Goal: Complete application form

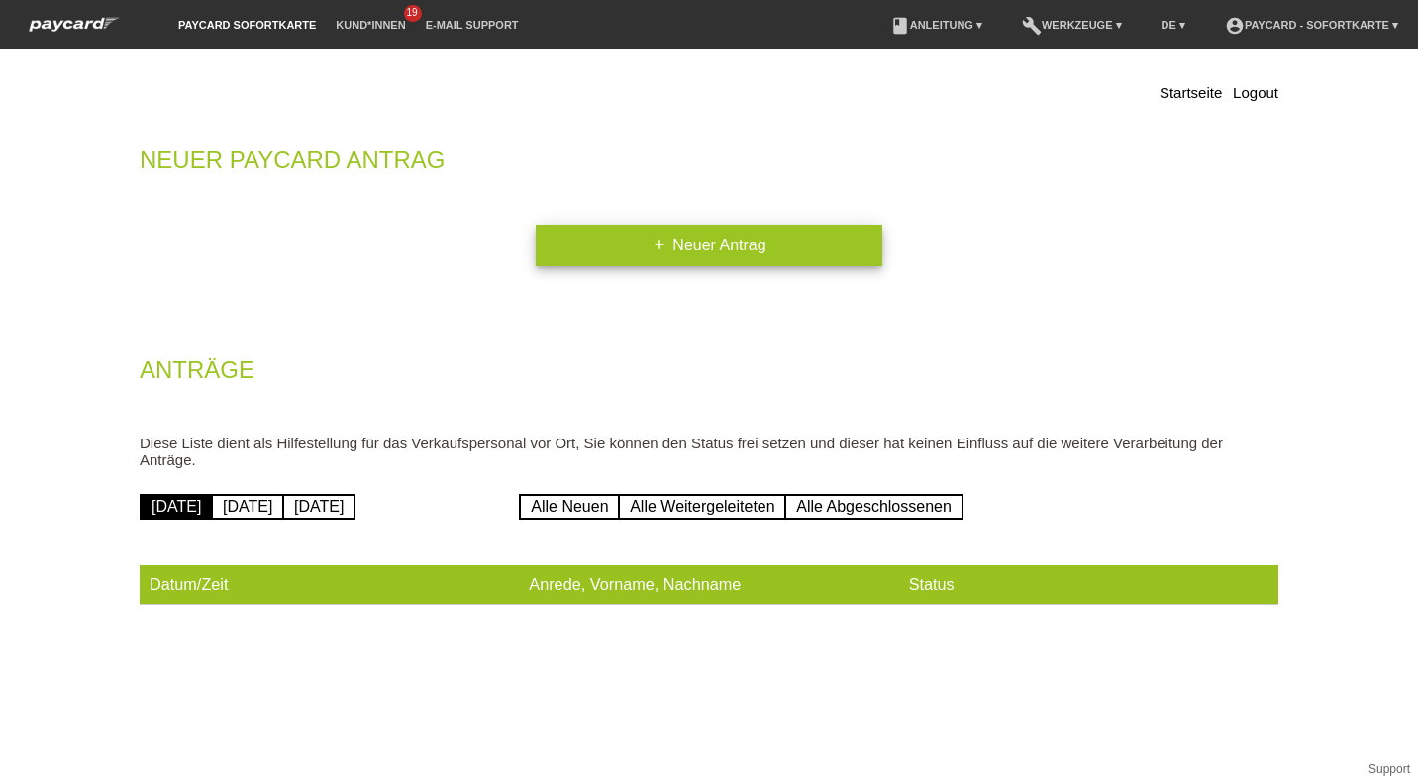
click at [741, 245] on link "add Neuer Antrag" at bounding box center [709, 246] width 346 height 42
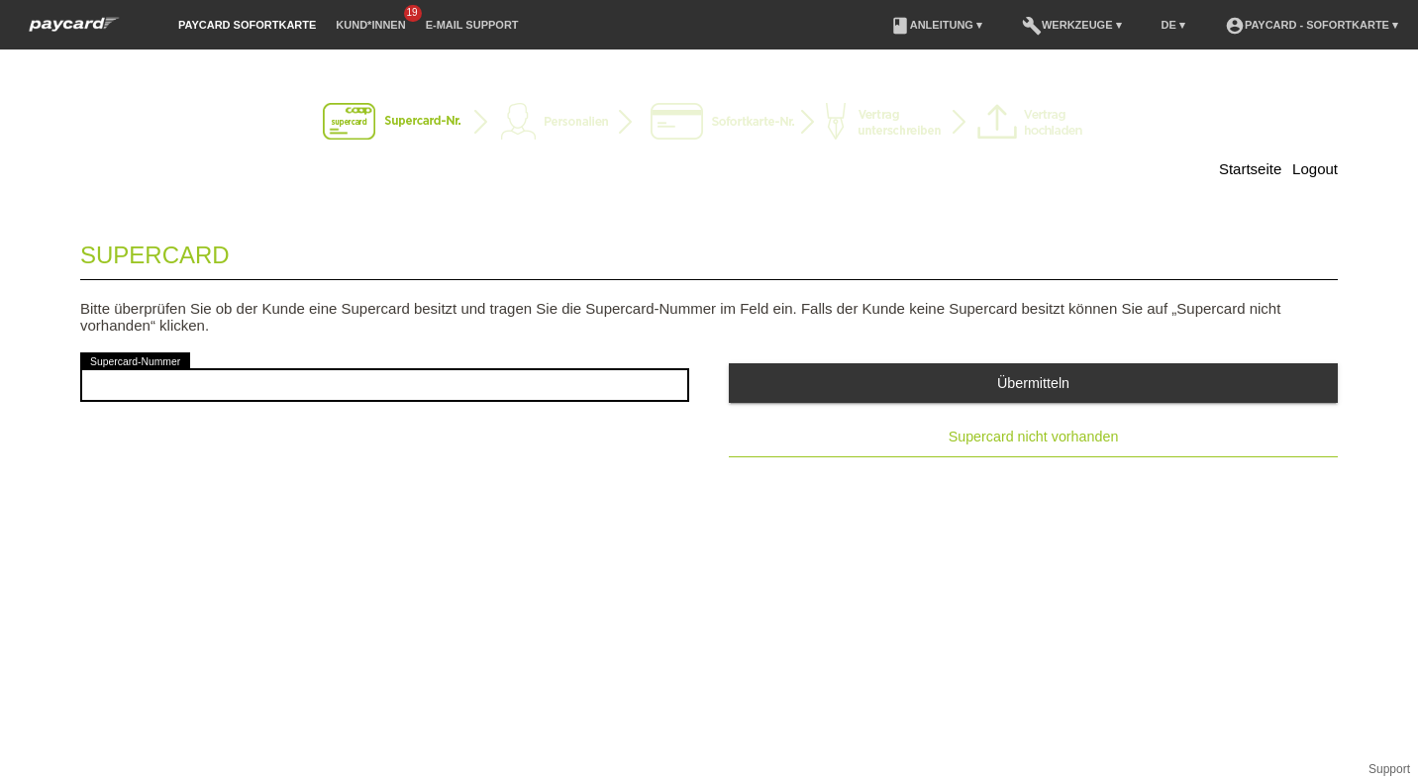
click at [1063, 439] on span "Supercard nicht vorhanden" at bounding box center [1033, 437] width 170 height 16
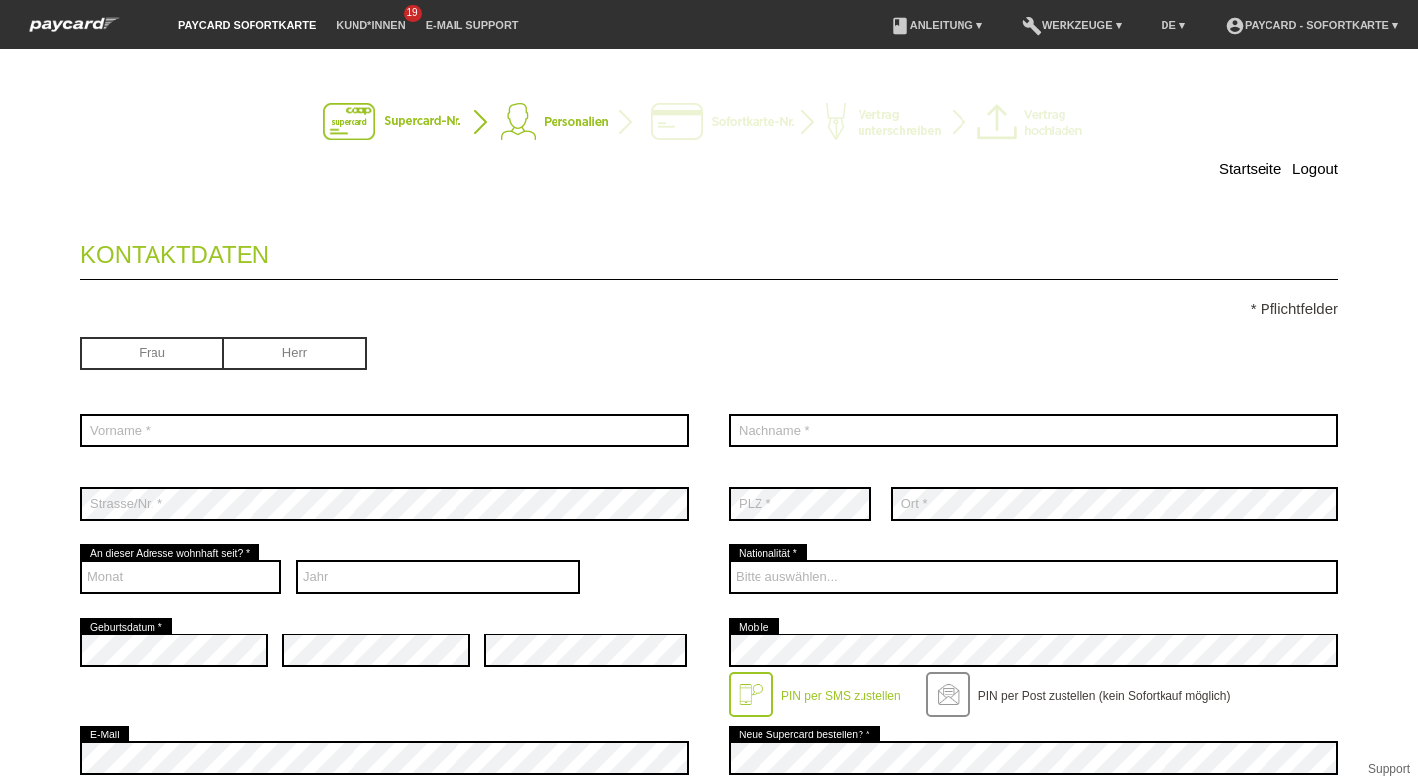
click at [307, 353] on input "radio" at bounding box center [296, 352] width 144 height 30
radio input "true"
click at [206, 412] on div "error Vorname *" at bounding box center [384, 430] width 609 height 73
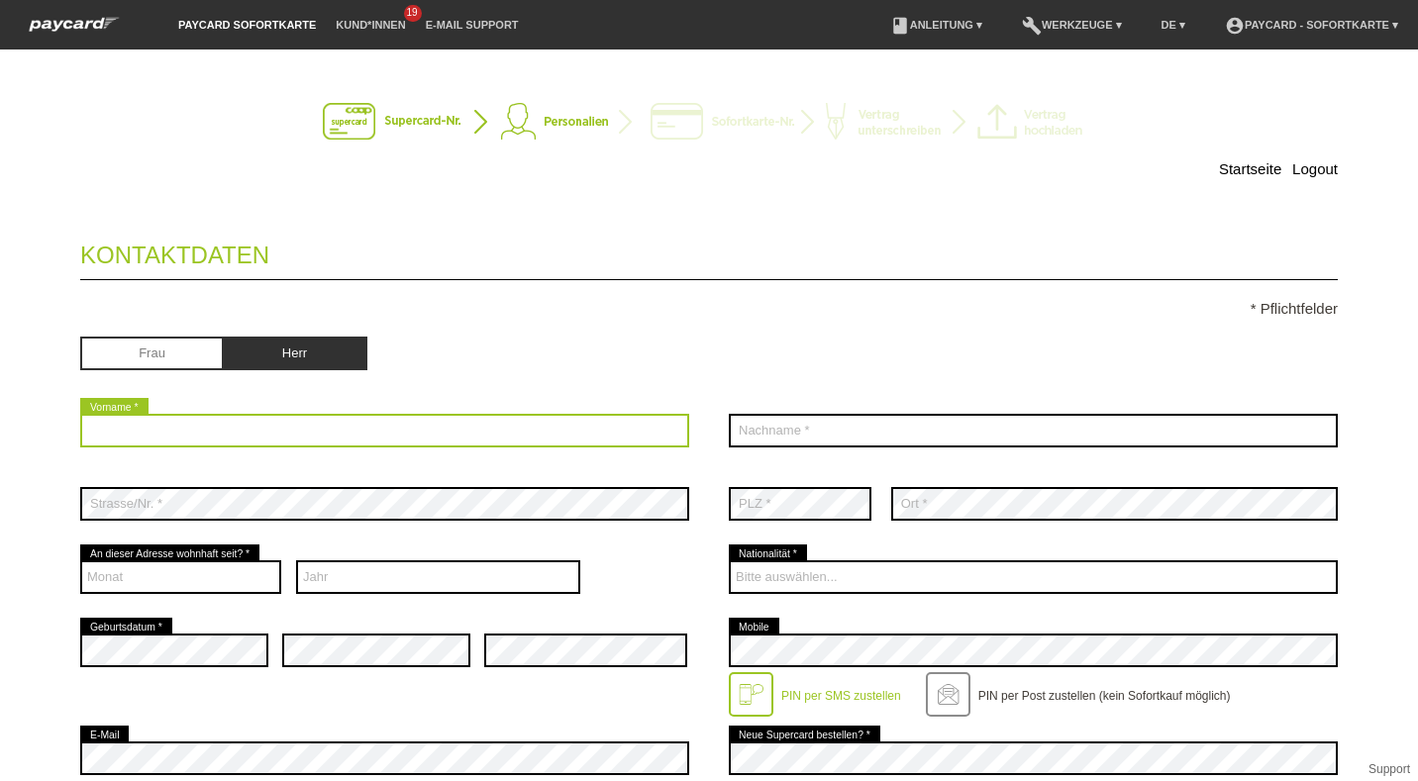
click at [214, 426] on input "text" at bounding box center [384, 431] width 609 height 34
type input "è"
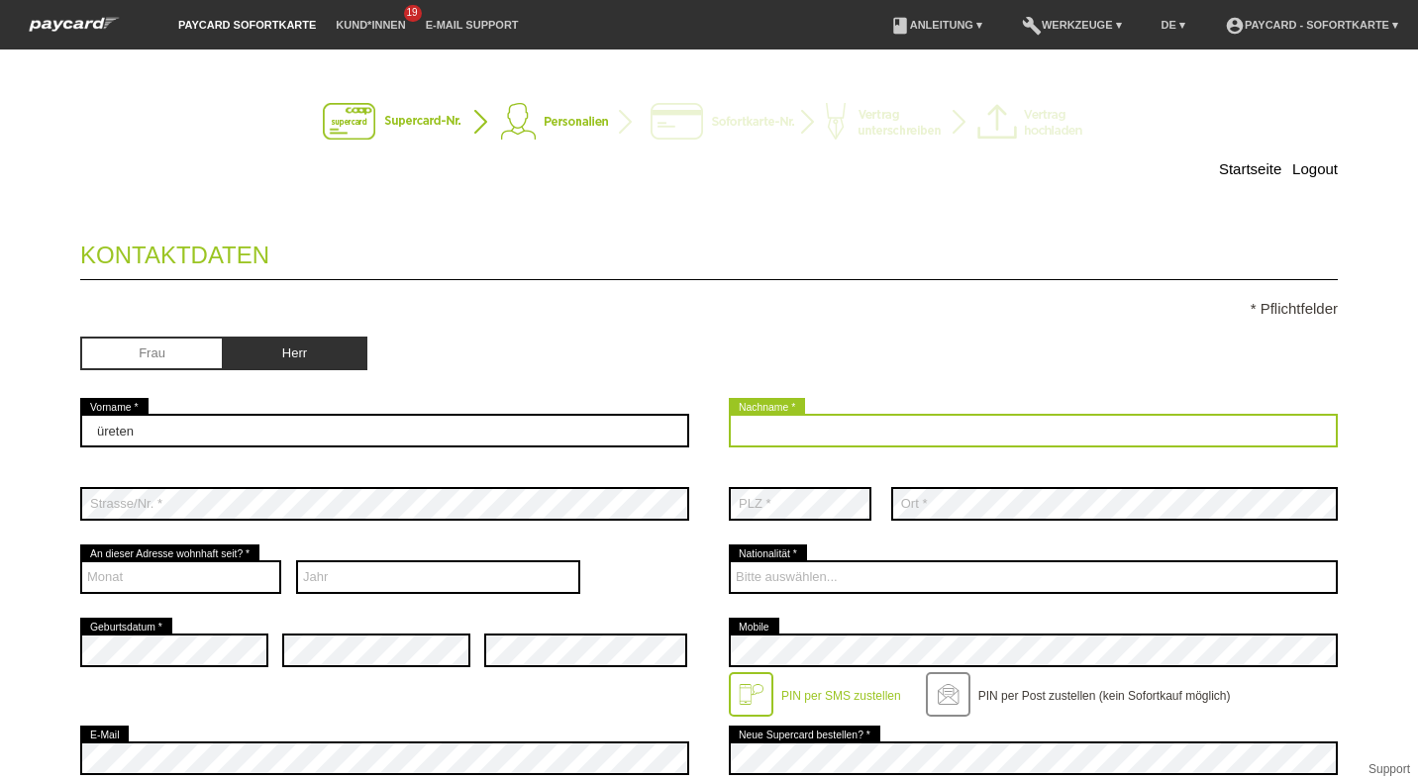
click at [761, 429] on input "text" at bounding box center [1033, 431] width 609 height 34
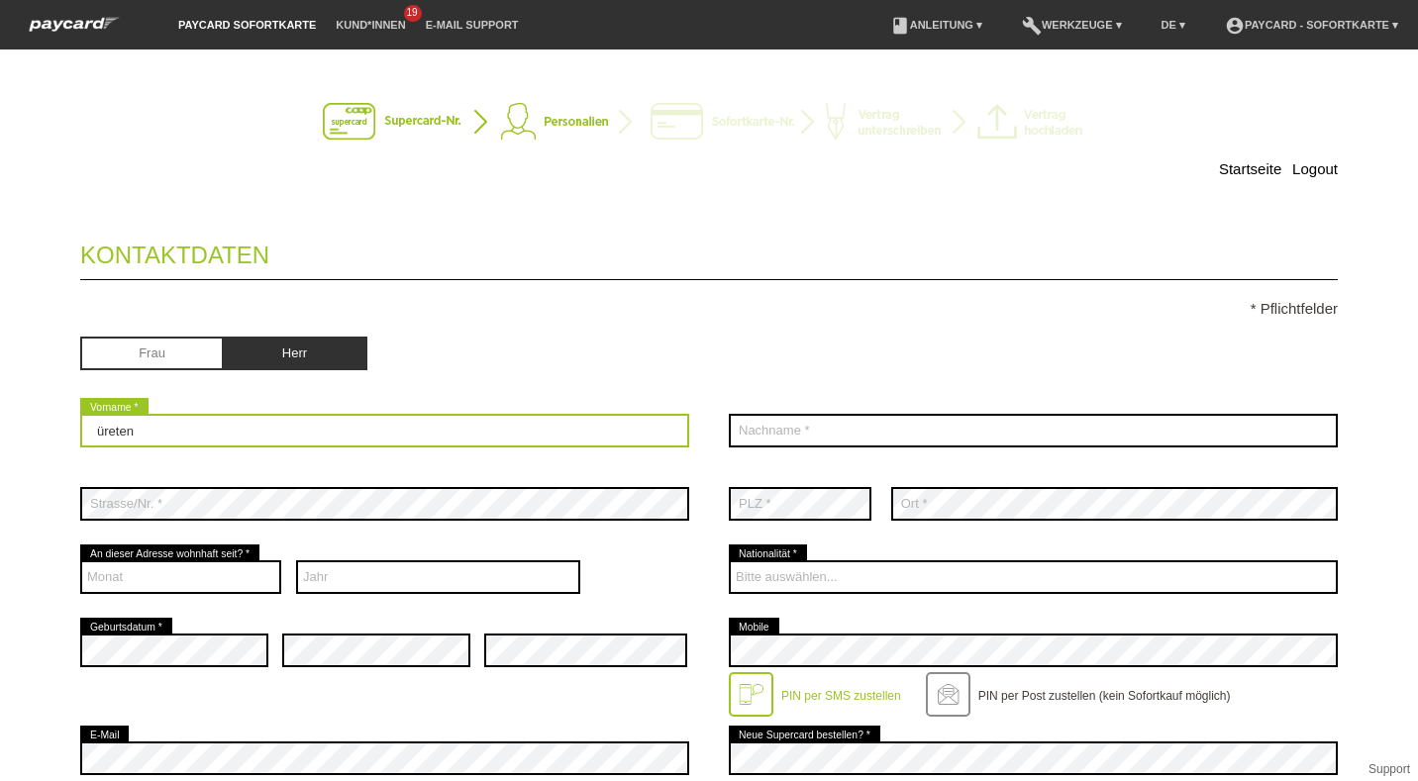
click at [401, 430] on input "üreten" at bounding box center [384, 431] width 609 height 34
type input "ü"
type input "Tayfun"
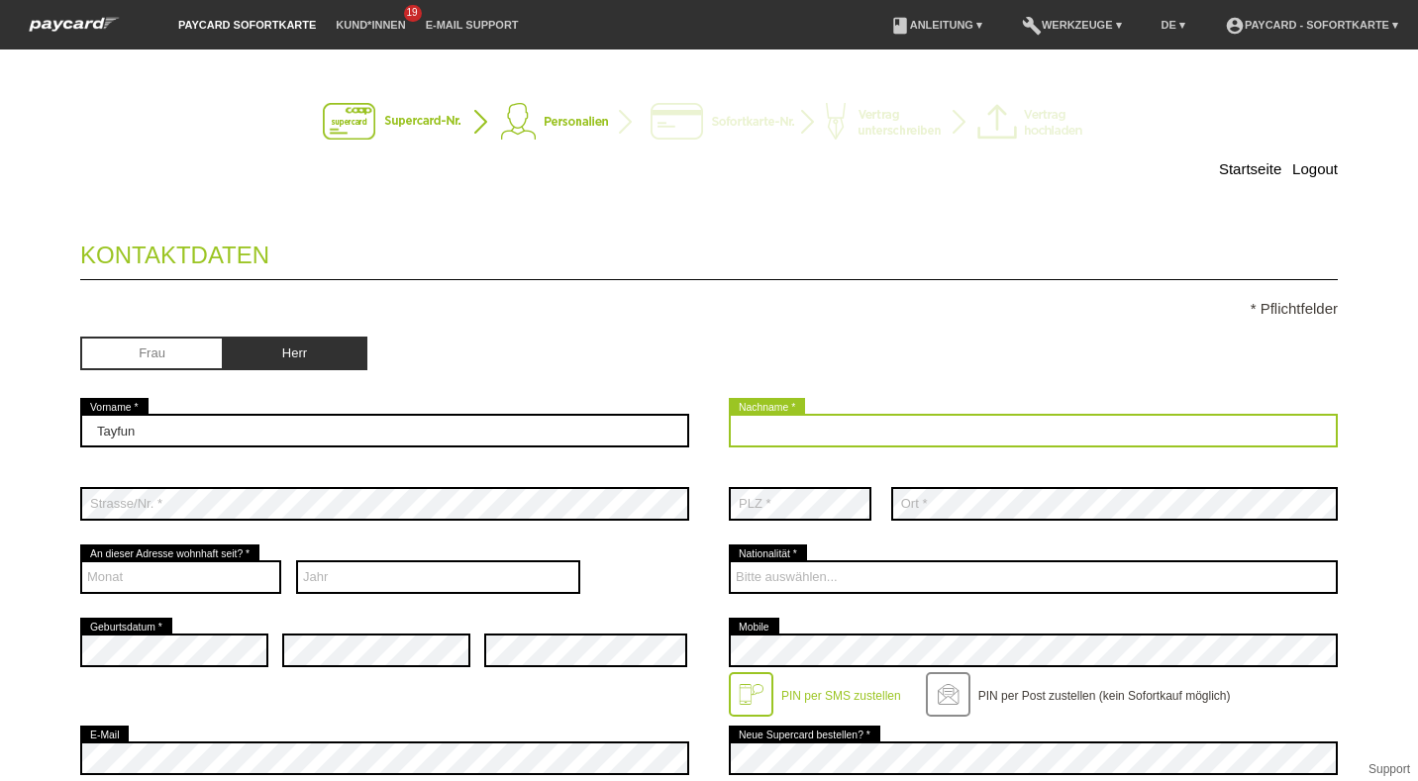
click at [730, 425] on input "text" at bounding box center [1033, 431] width 609 height 34
click at [729, 425] on input "text" at bounding box center [1033, 431] width 609 height 34
type input "üreten"
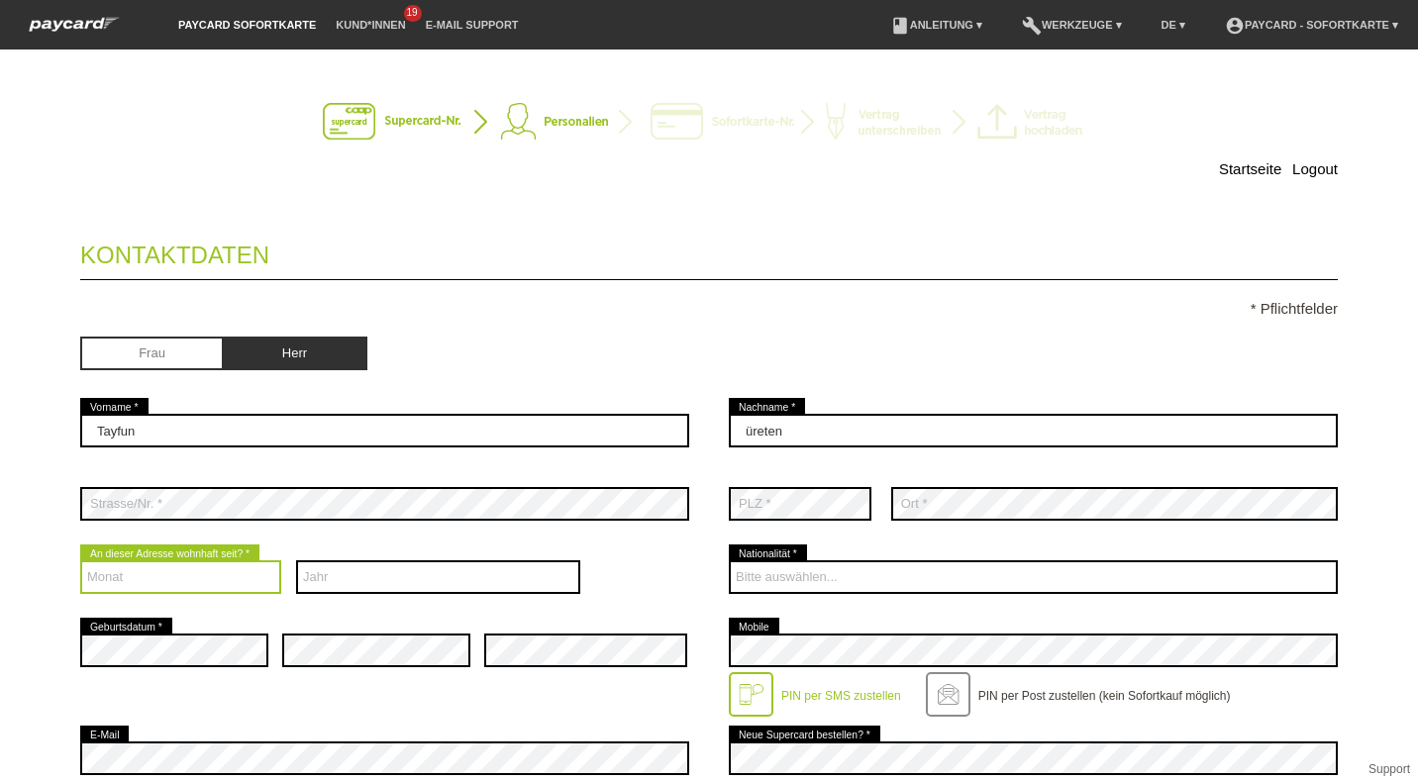
click at [118, 573] on select "Monat 01 02 03 04 05 06 07 08 09 10 11 12" at bounding box center [180, 577] width 201 height 34
click at [138, 576] on select "Monat 01 02 03 04 05 06 07 08 09 10 11 12" at bounding box center [180, 577] width 201 height 34
click at [193, 574] on select "Monat 01 02 03 04 05 06 07 08 09 10 11 12" at bounding box center [180, 577] width 201 height 34
select select "01"
click at [80, 560] on select "Monat 01 02 03 04 05 06 07 08 09 10 11 12" at bounding box center [180, 577] width 201 height 34
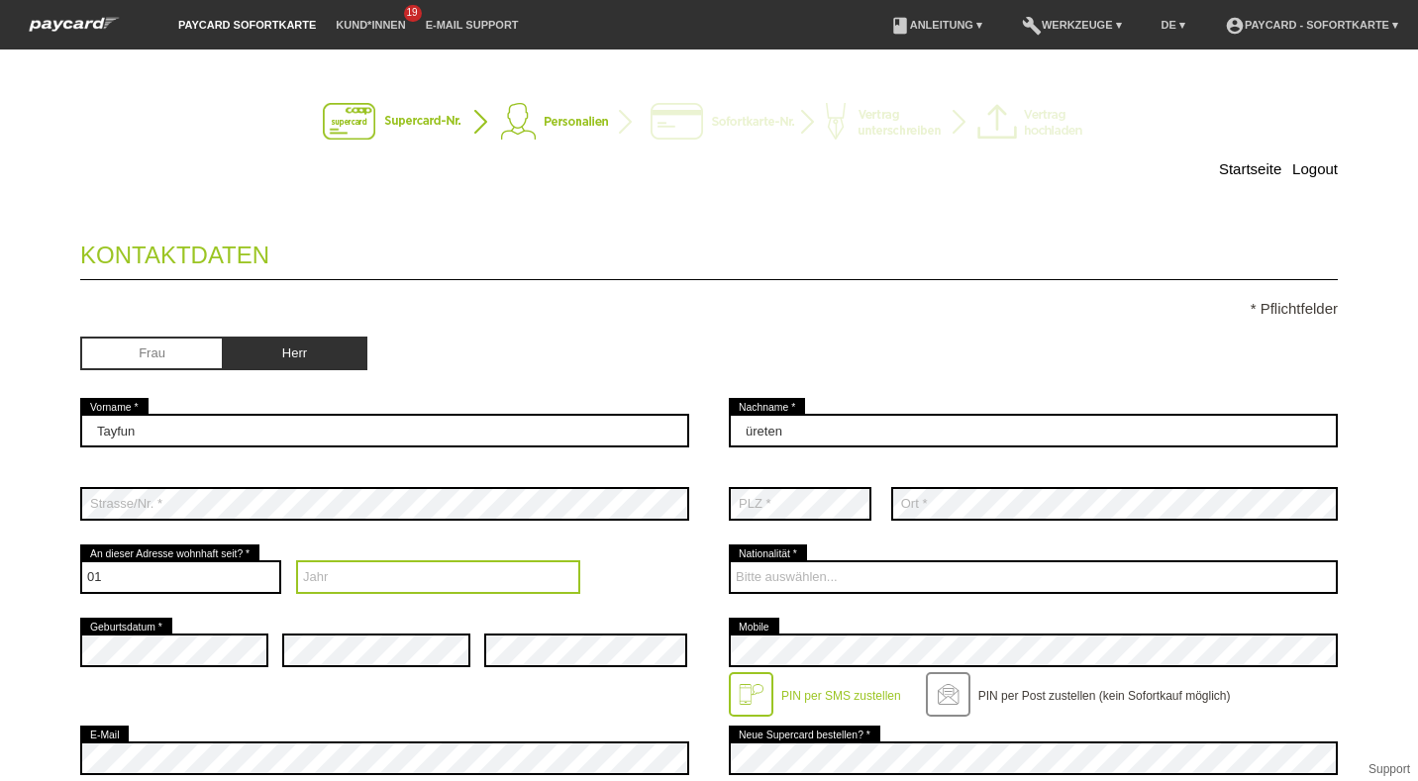
click at [437, 582] on select "Jahr 2025 2024 2023 2022 2021 2020 2019 2018 2017 2016" at bounding box center [438, 577] width 285 height 34
select select "2021"
click at [296, 560] on select "Jahr 2025 2024 2023 2022 2021 2020 2019 2018 2017 2016" at bounding box center [438, 577] width 285 height 34
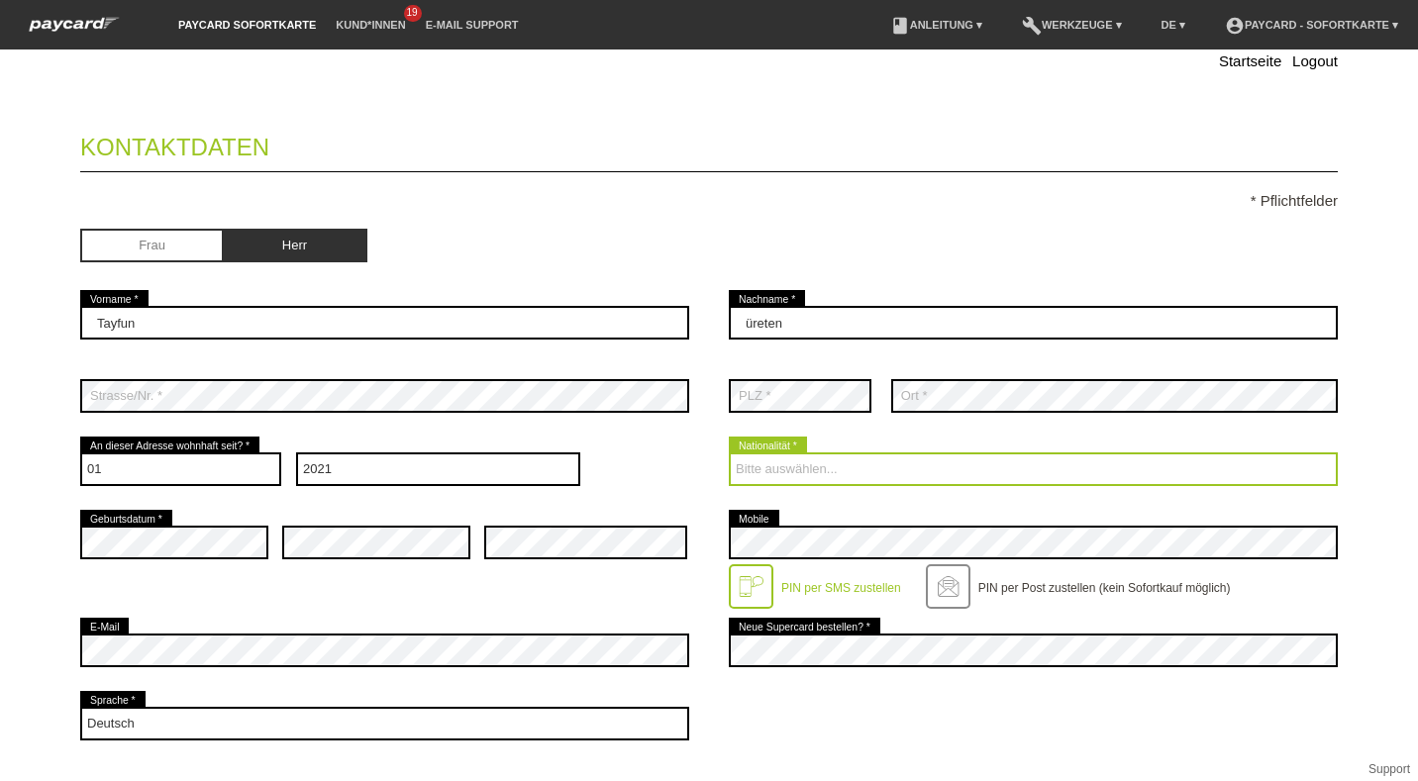
click at [776, 467] on select "Bitte auswählen... Schweiz Deutschland Liechtenstein Österreich ------------ Af…" at bounding box center [1033, 469] width 609 height 34
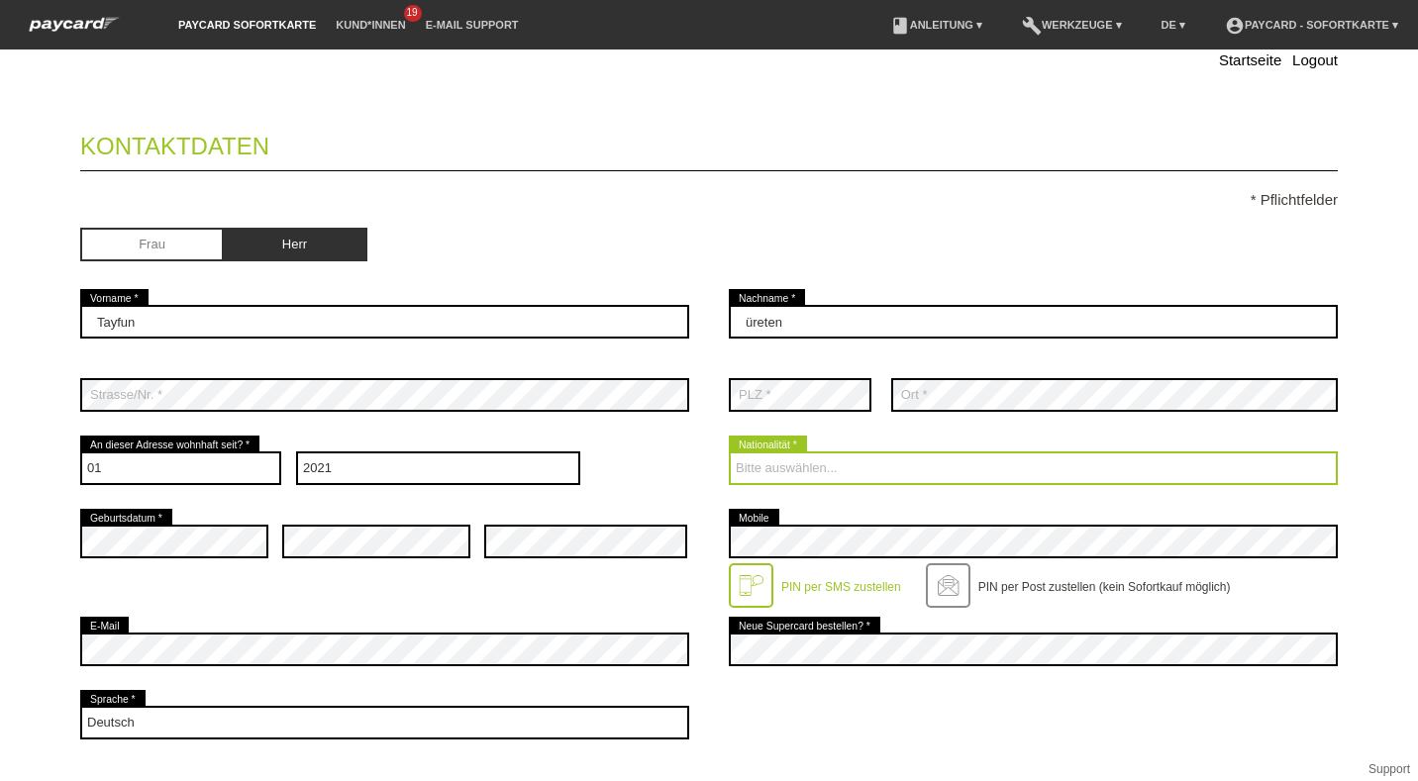
select select "TR"
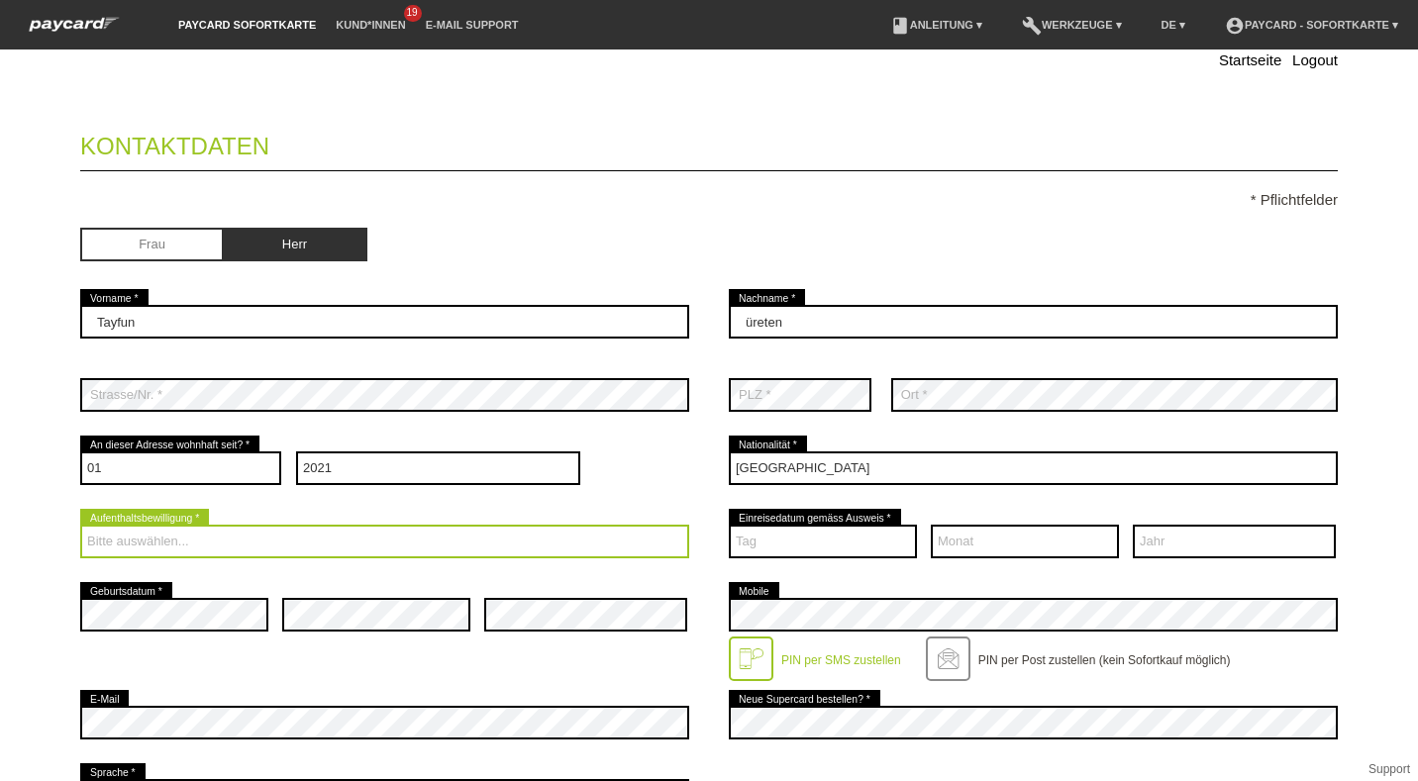
click at [131, 542] on select "Bitte auswählen... C B B - Flüchtlingsstatus Andere" at bounding box center [384, 542] width 609 height 34
select select "C"
click at [80, 525] on select "Bitte auswählen... C B B - Flüchtlingsstatus Andere" at bounding box center [384, 542] width 609 height 34
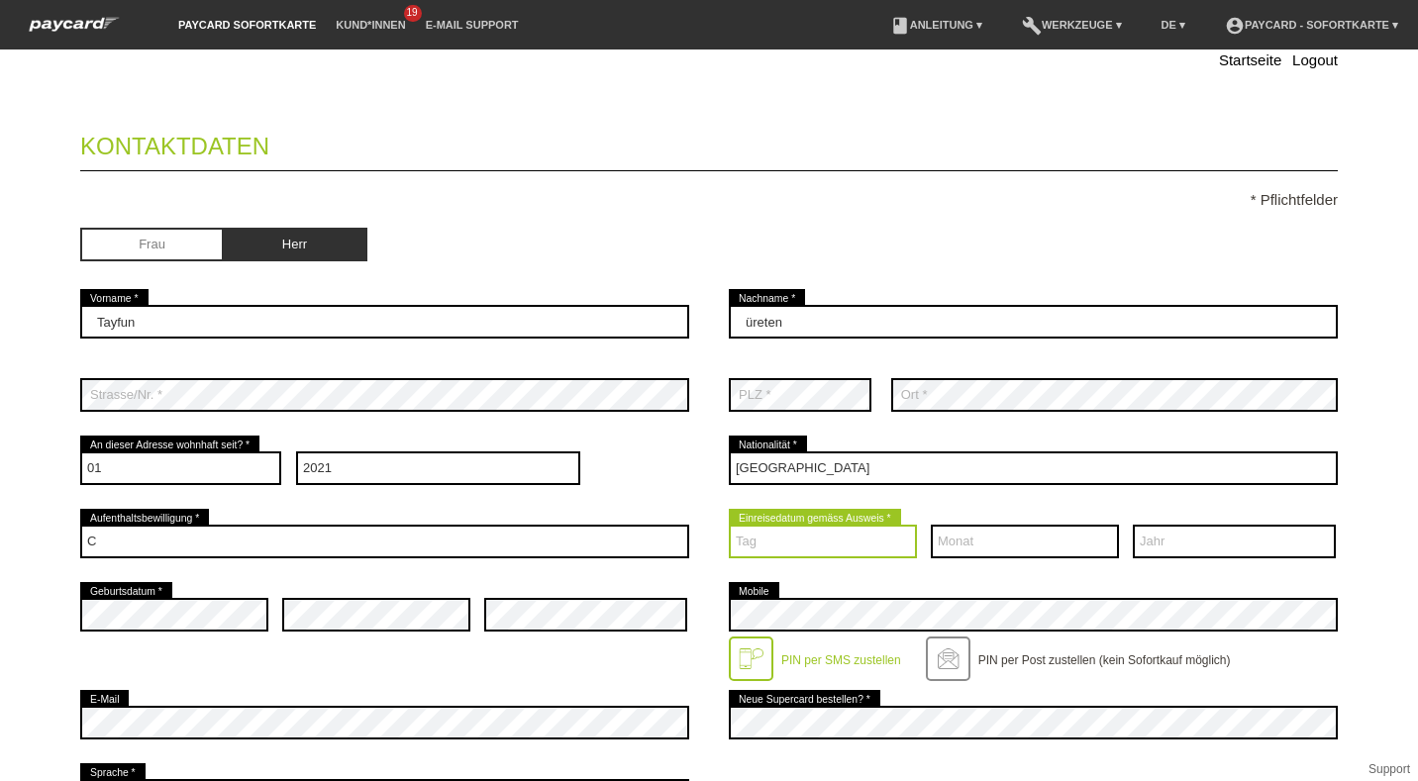
click at [816, 538] on select "Tag 01 02 03 04 05 06 07 08 09 10 11 12 13 14 15 16 17" at bounding box center [823, 542] width 188 height 34
select select "16"
click at [729, 525] on select "Tag 01 02 03 04 05 06 07 08 09 10 11 12 13 14 15 16 17" at bounding box center [823, 542] width 188 height 34
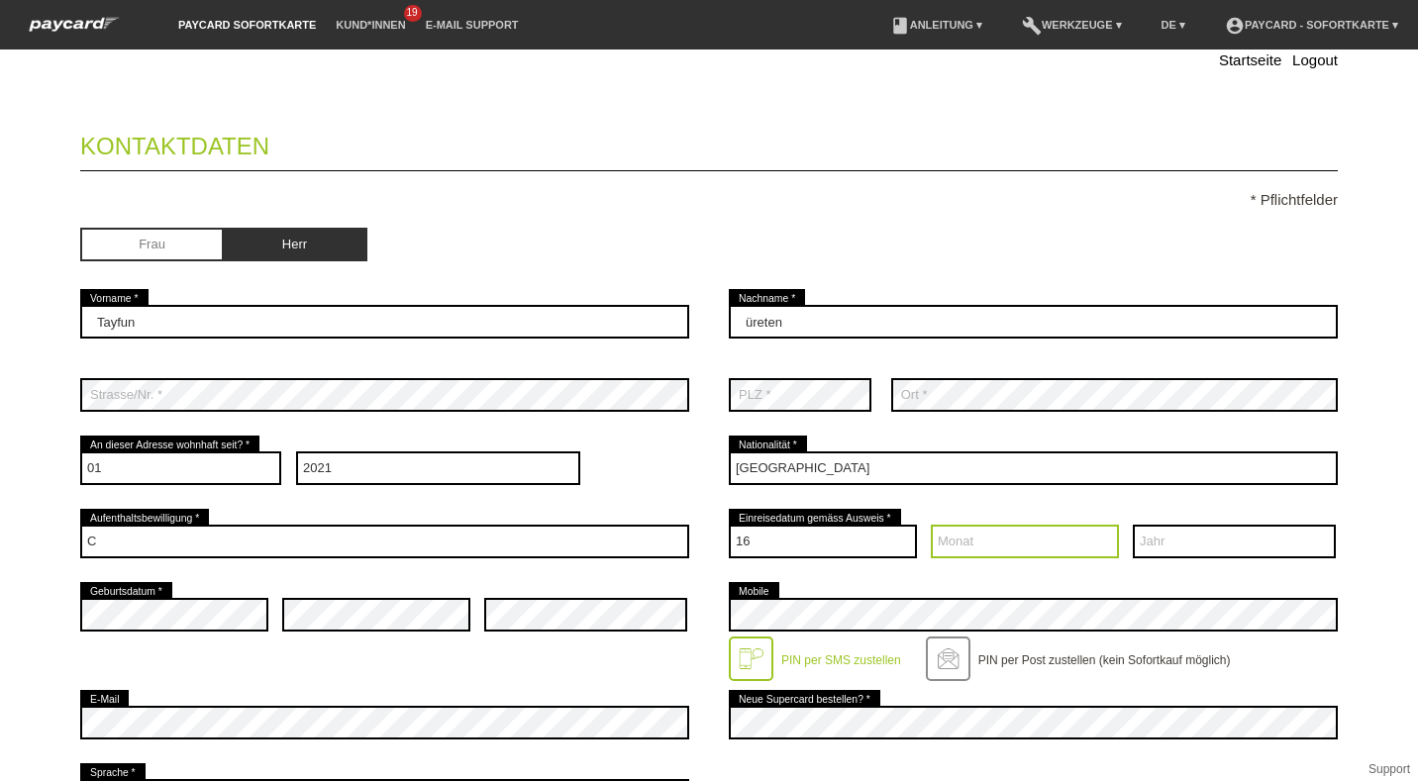
click at [971, 540] on select "Monat 01 02 03 04 05 06 07 08 09 10 11 12" at bounding box center [1025, 542] width 188 height 34
select select "10"
click at [931, 525] on select "Monat 01 02 03 04 05 06 07 08 09 10 11 12" at bounding box center [1025, 542] width 188 height 34
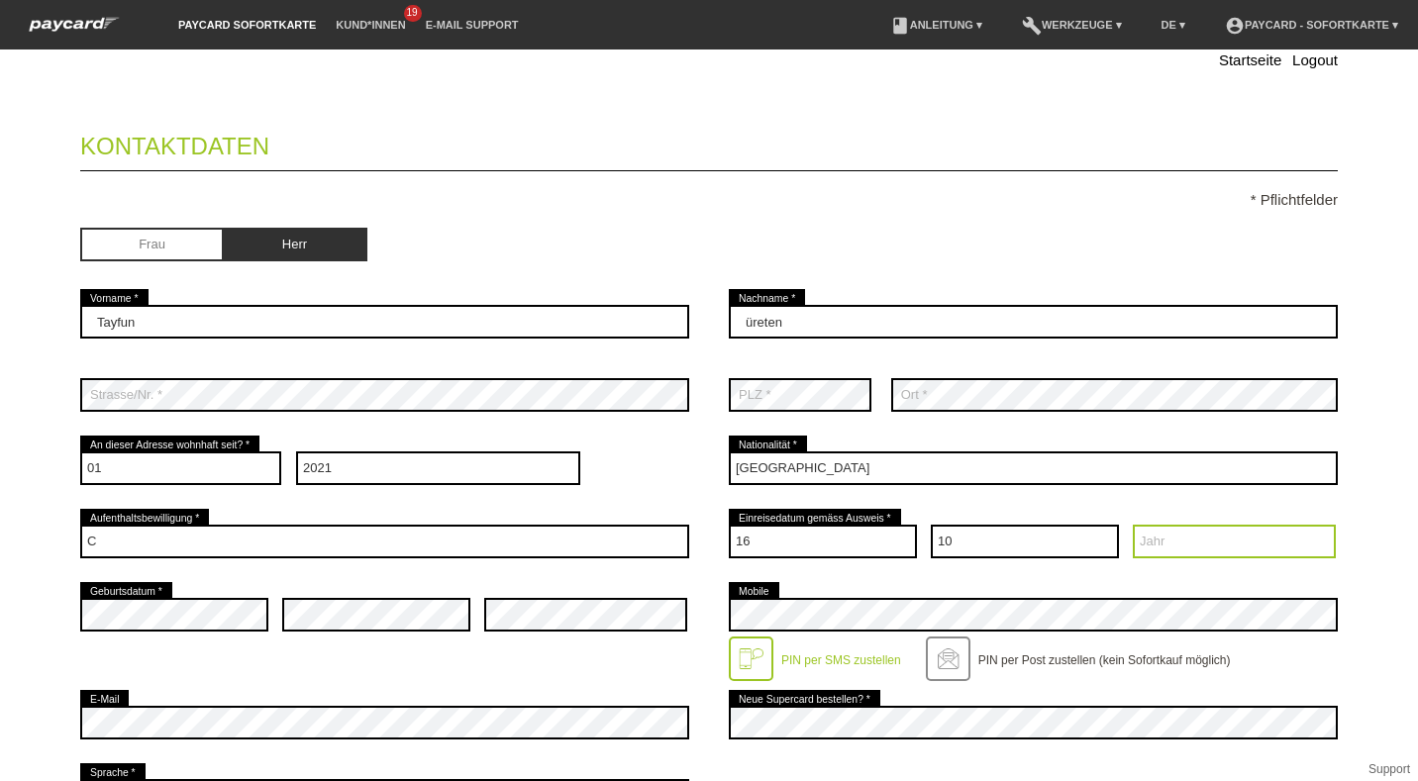
click at [1203, 544] on select "Jahr 2025 2024 2023 2022 2021 2020 2019 2018 2017 2016" at bounding box center [1233, 542] width 203 height 34
select select "1988"
click at [1132, 525] on select "Jahr 2025 2024 2023 2022 2021 2020 2019 2018 2017 2016" at bounding box center [1233, 542] width 203 height 34
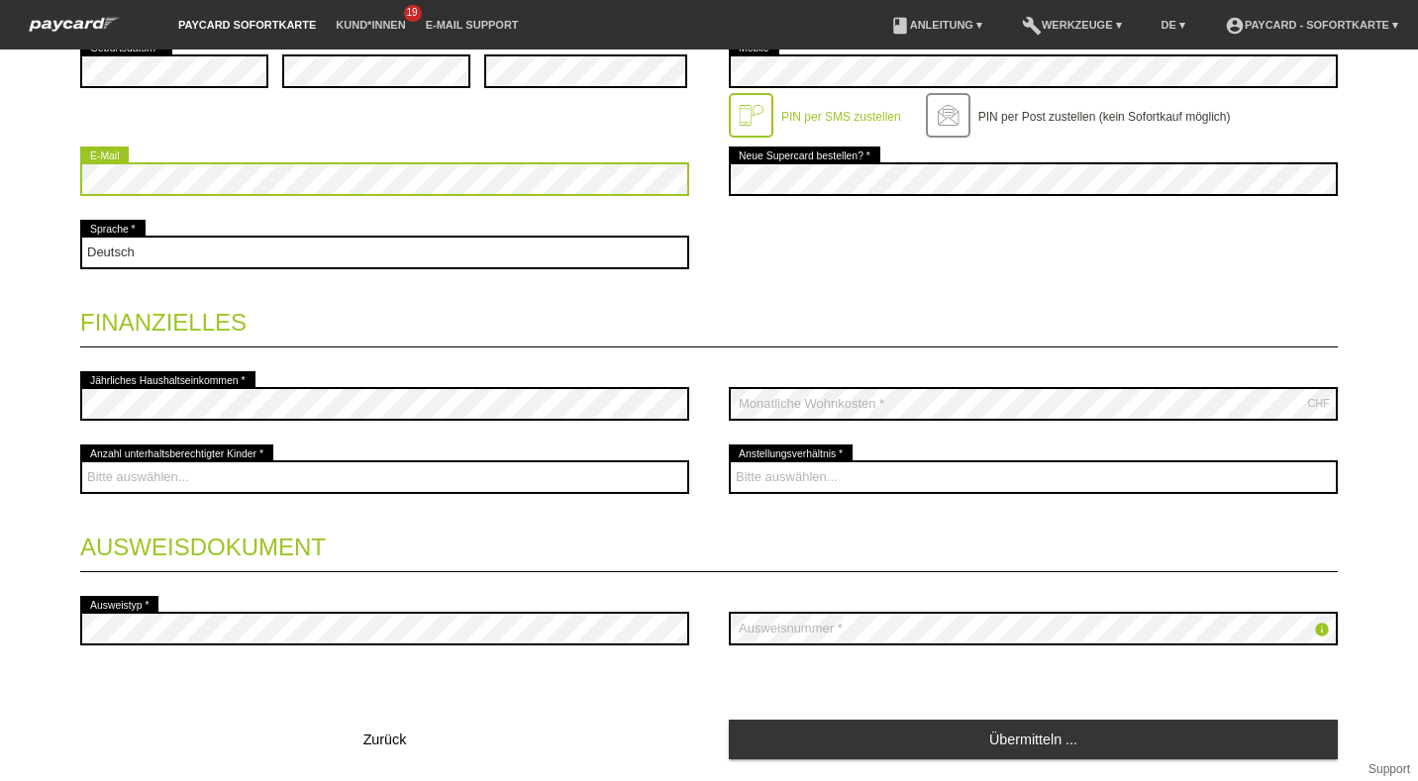
scroll to position [712, 0]
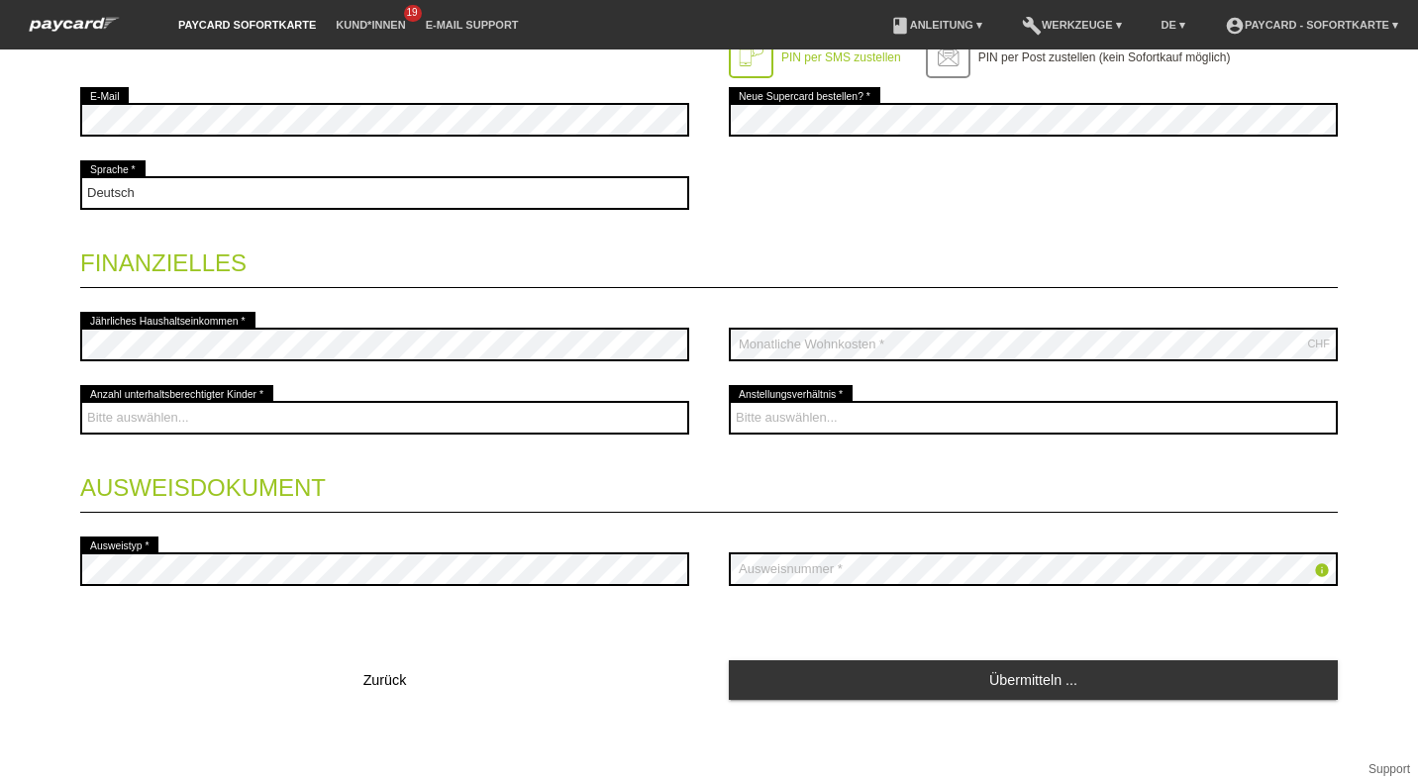
click at [709, 369] on div "error Jährliches Haushaltseinkommen * CHF error Monatliche Wohnkosten *" at bounding box center [708, 344] width 1257 height 73
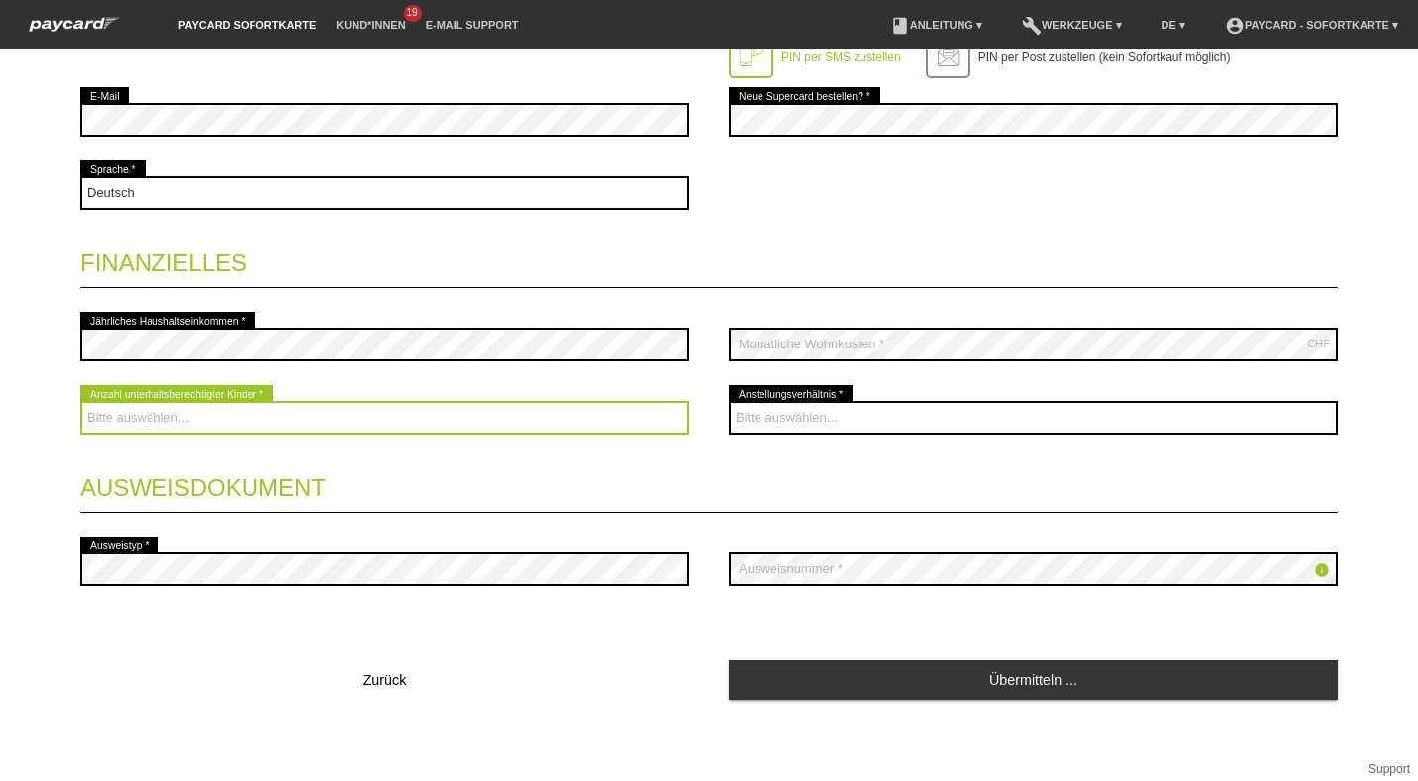
click at [355, 426] on select "Bitte auswählen... 0 1 2 3 4 5 6 7 8 9" at bounding box center [384, 418] width 609 height 34
select select "1"
click at [80, 401] on select "Bitte auswählen... 0 1 2 3 4 5 6 7 8 9" at bounding box center [384, 418] width 609 height 34
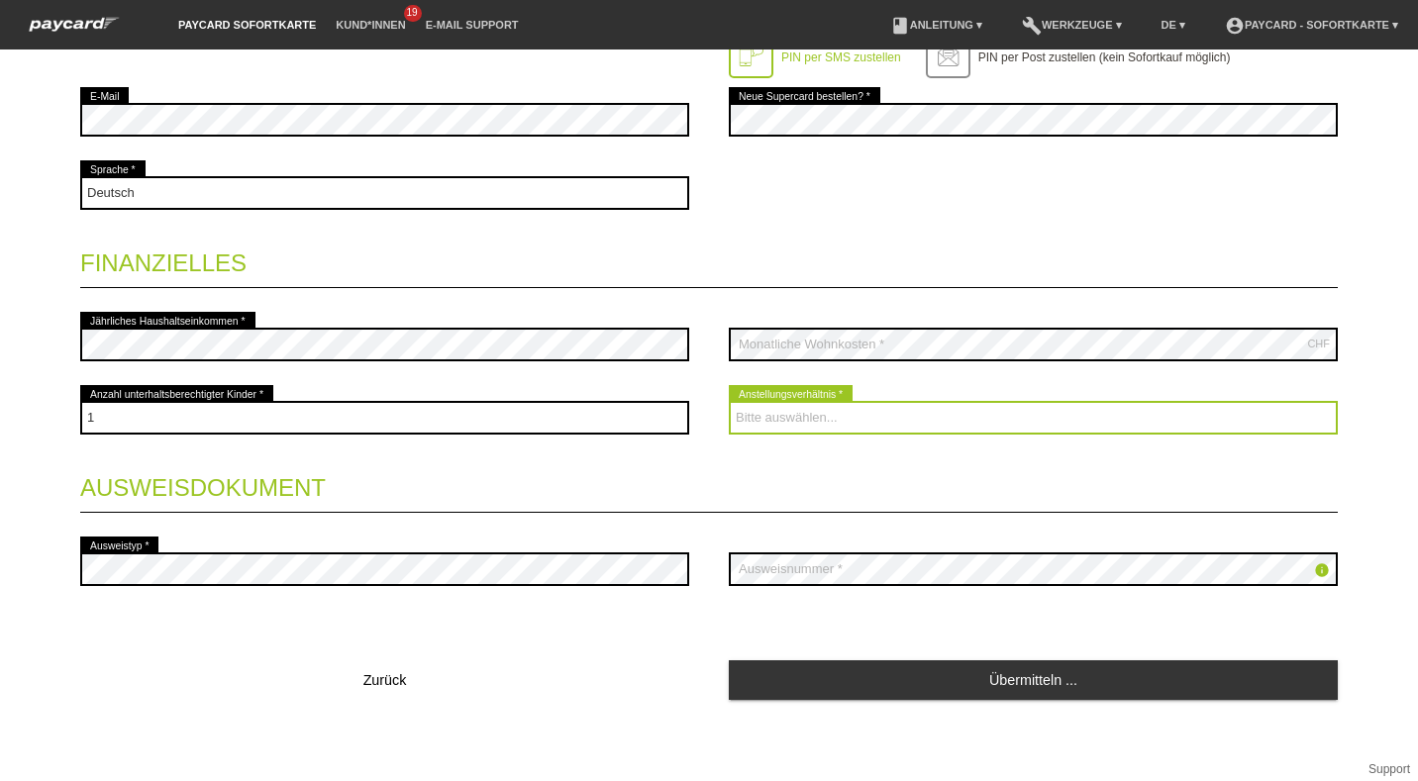
click at [750, 415] on select "Bitte auswählen... Unbefristet Befristet Lehrling/Student Pensioniert Nicht arb…" at bounding box center [1033, 418] width 609 height 34
select select "UNLIMITED"
click at [729, 401] on select "Bitte auswählen... Unbefristet Befristet Lehrling/Student Pensioniert Nicht arb…" at bounding box center [1033, 418] width 609 height 34
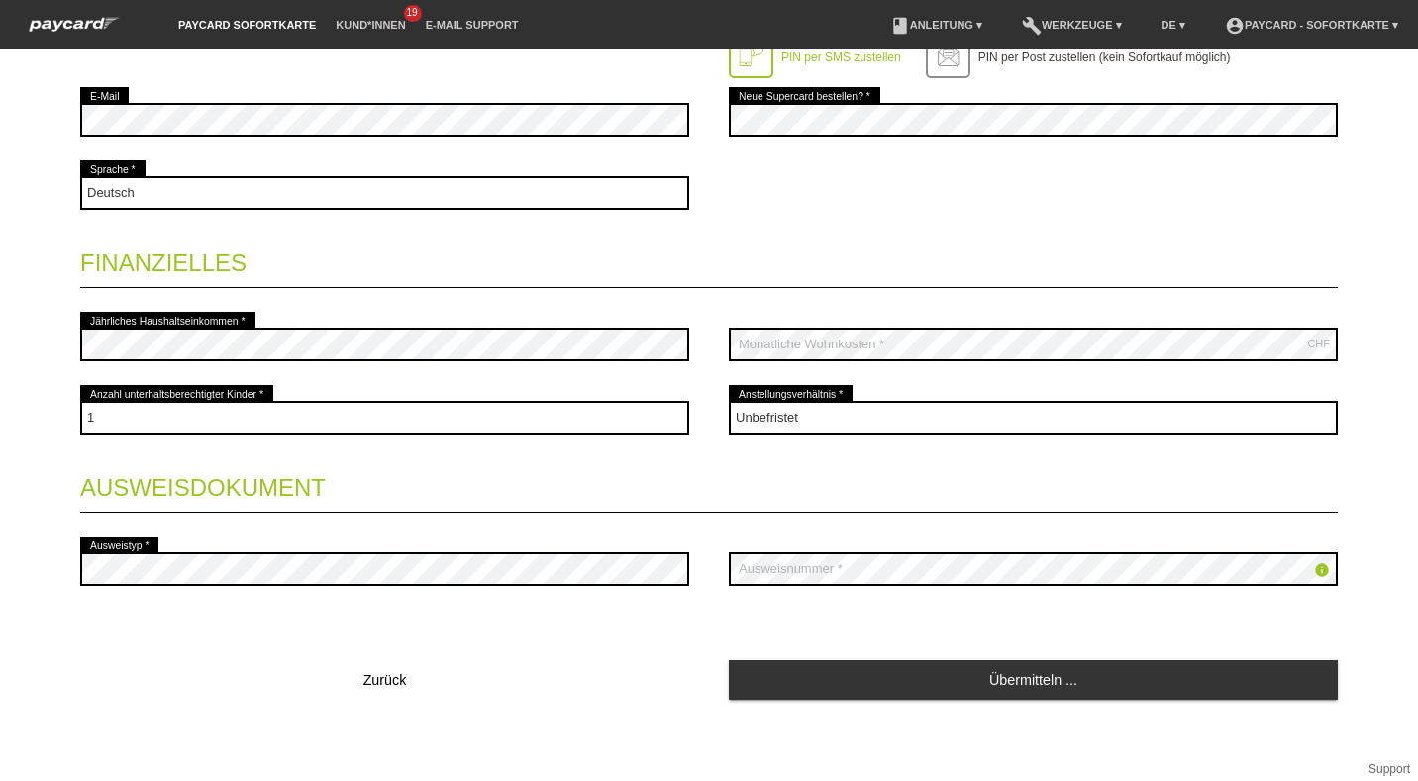
click at [579, 487] on legend "Ausweisdokument" at bounding box center [708, 483] width 1257 height 58
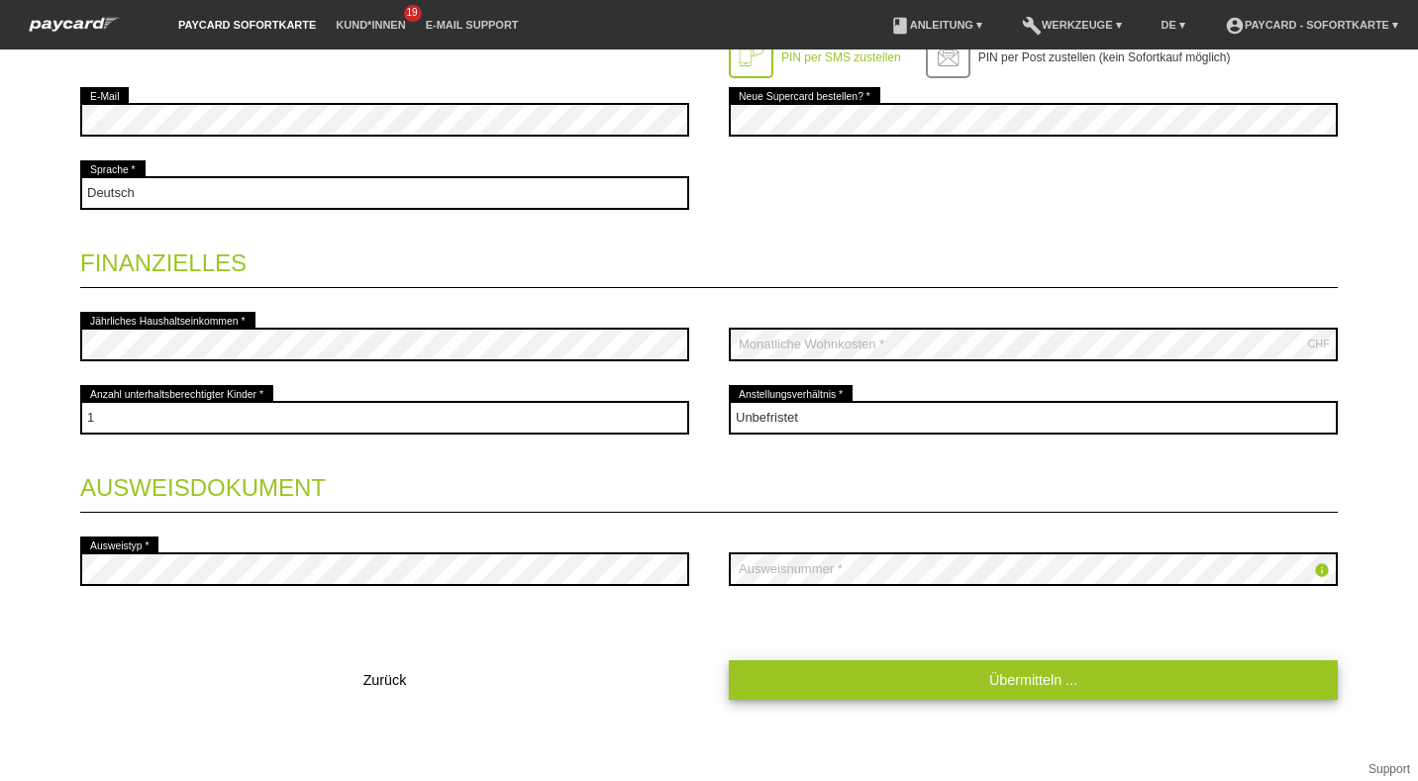
click at [908, 674] on link "Übermitteln ..." at bounding box center [1033, 679] width 609 height 39
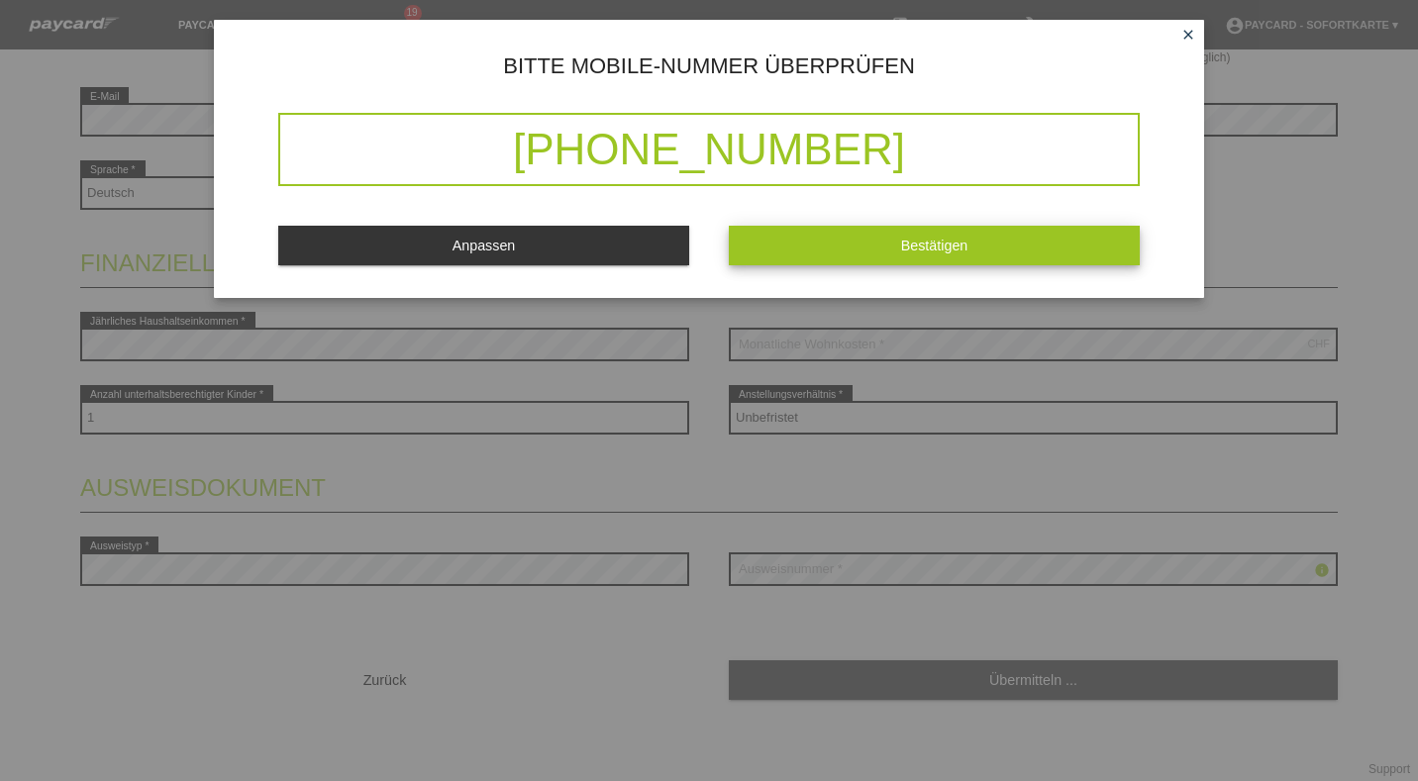
click at [1016, 243] on button "Bestätigen" at bounding box center [934, 245] width 411 height 39
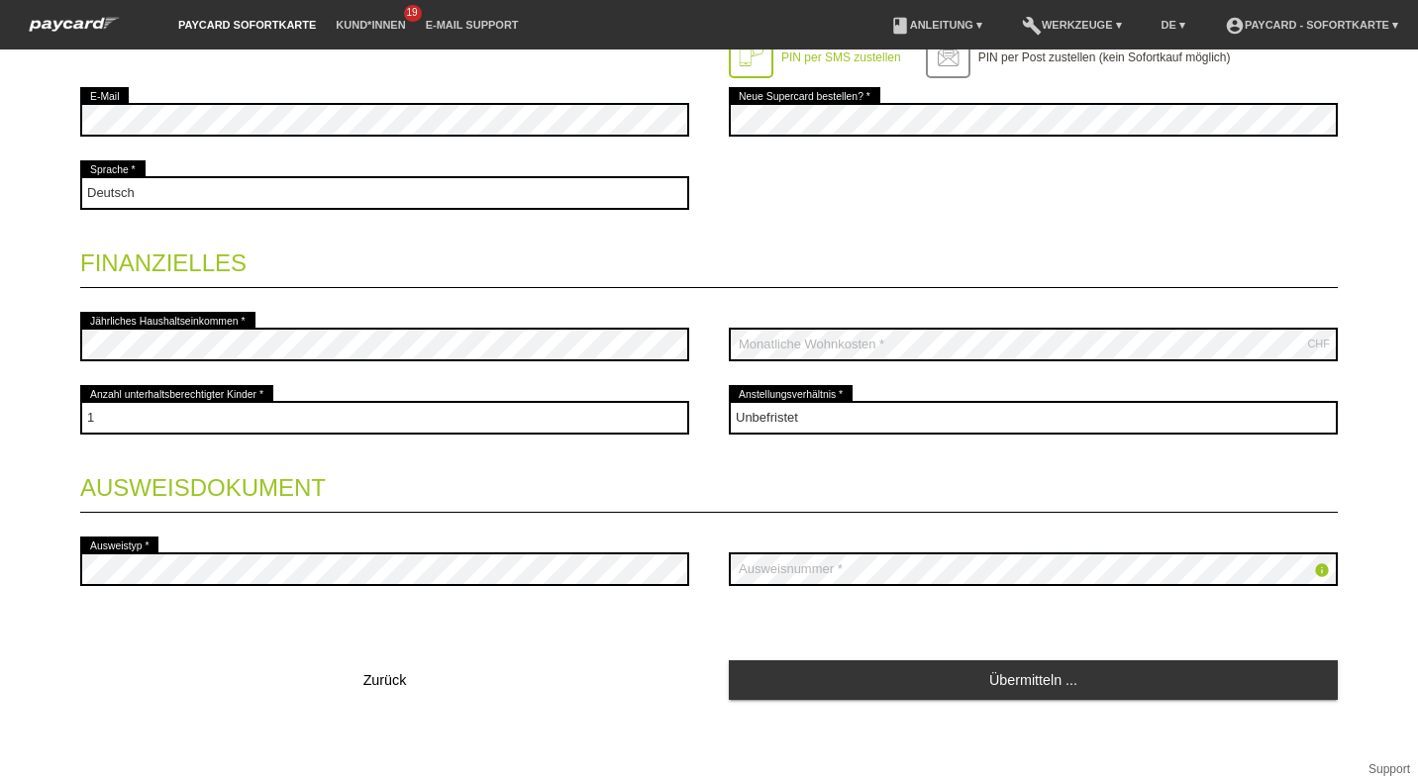
scroll to position [0, 0]
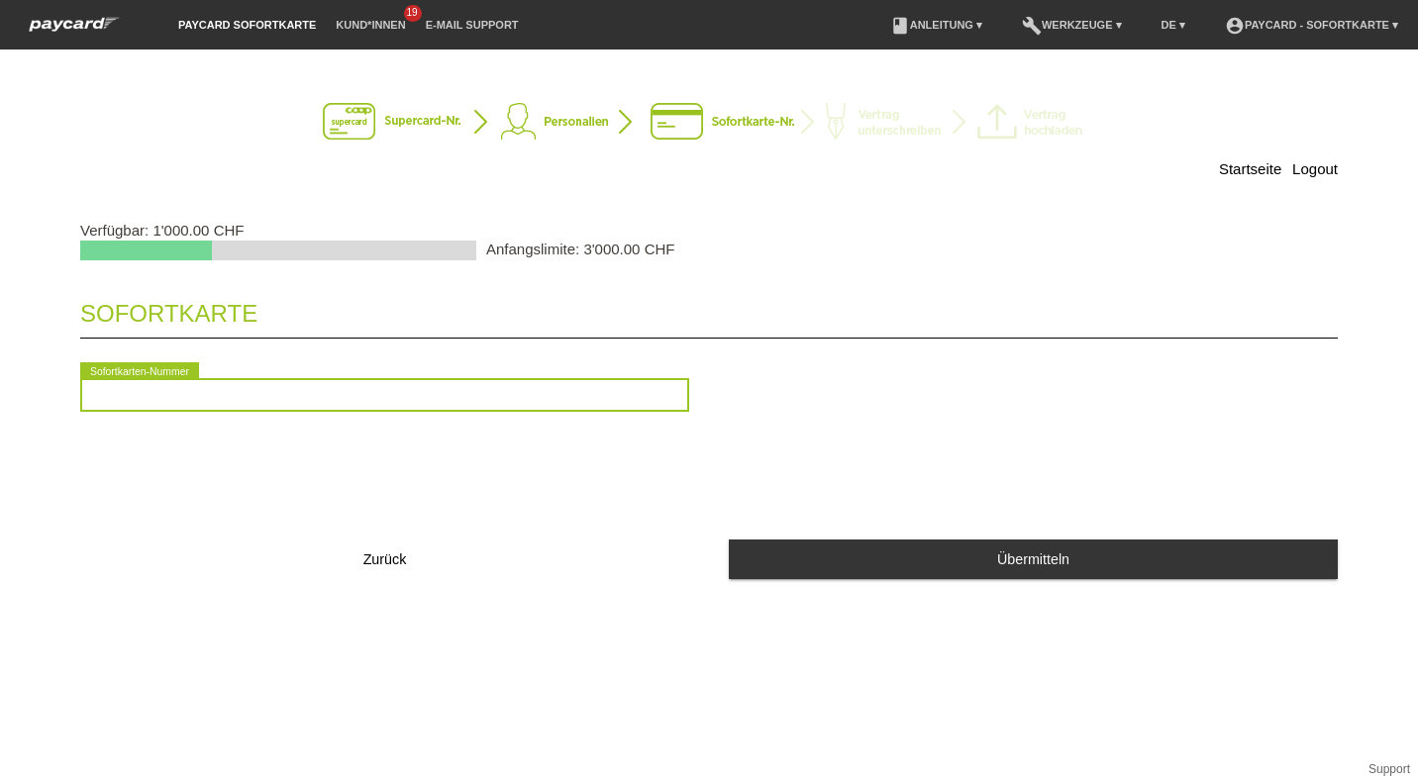
click at [400, 395] on input "text" at bounding box center [384, 395] width 609 height 34
type input "2090784222451"
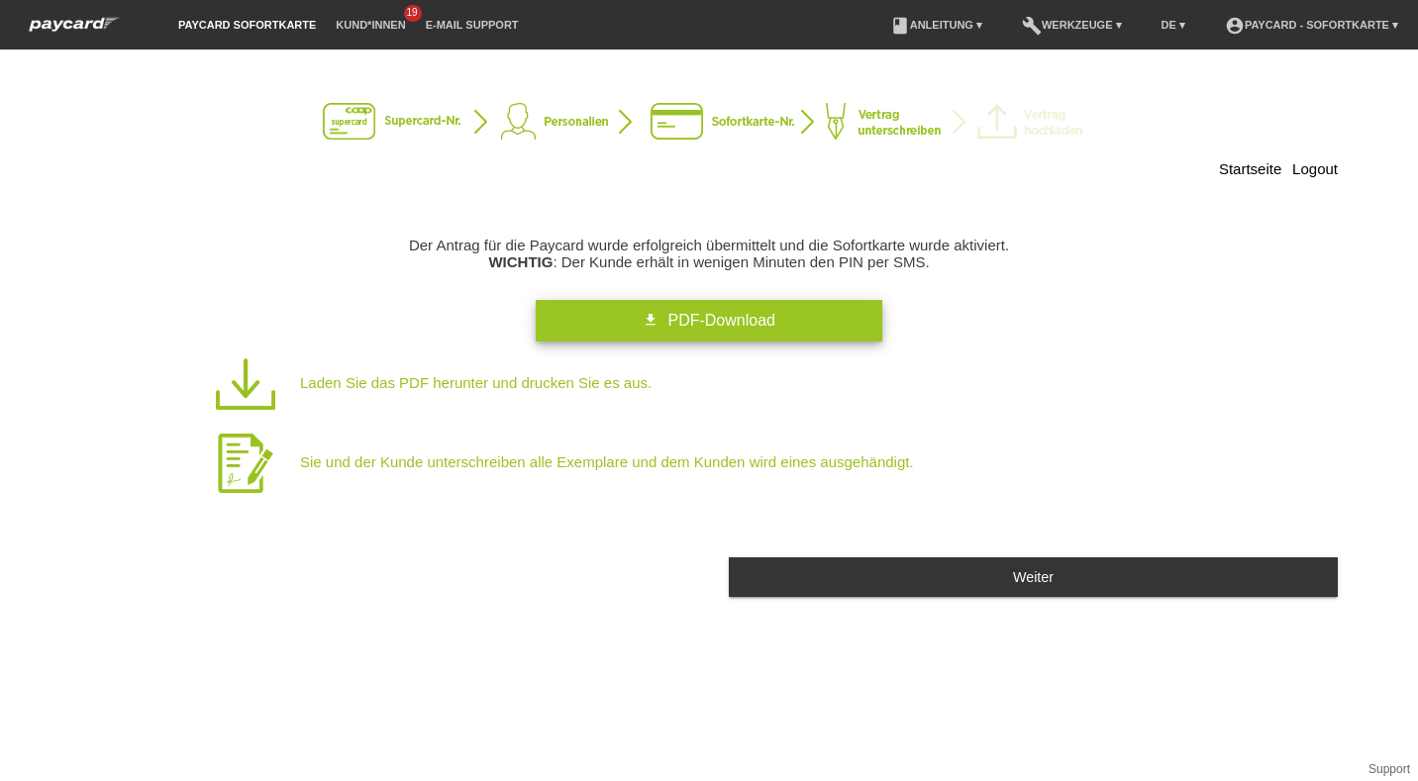
click at [677, 319] on span "PDF-Download" at bounding box center [720, 320] width 107 height 17
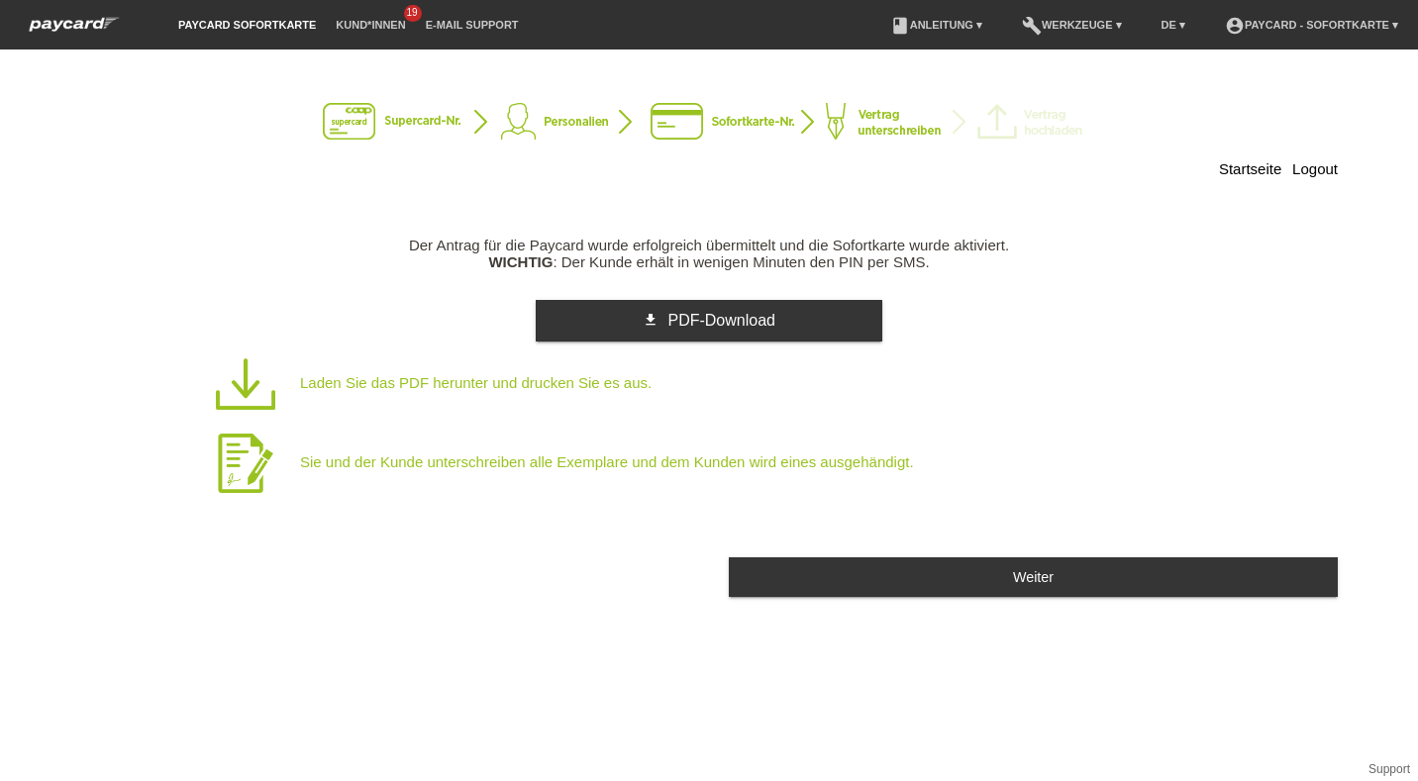
click at [948, 400] on p "Laden Sie das PDF herunter und drucken Sie es aus." at bounding box center [740, 384] width 1069 height 79
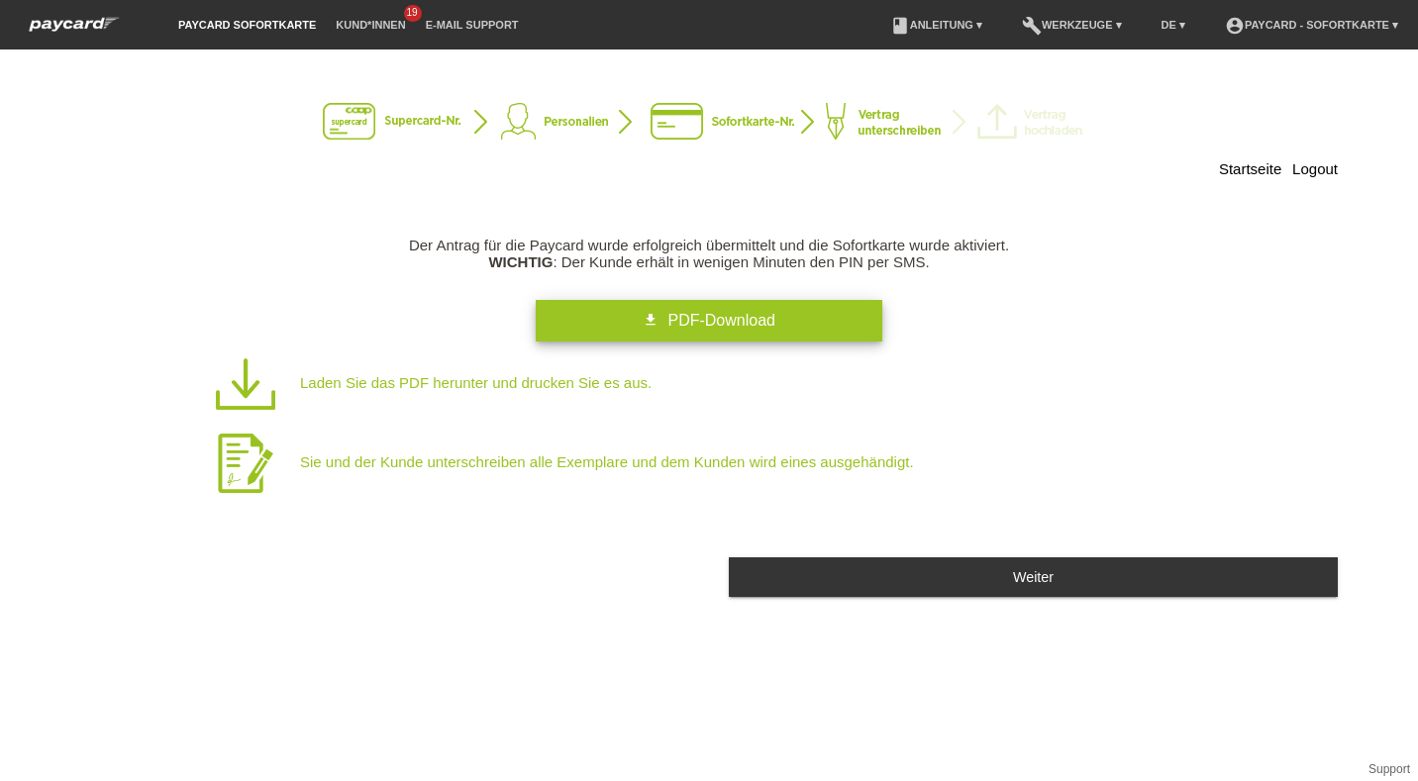
click at [739, 316] on span "PDF-Download" at bounding box center [720, 320] width 107 height 17
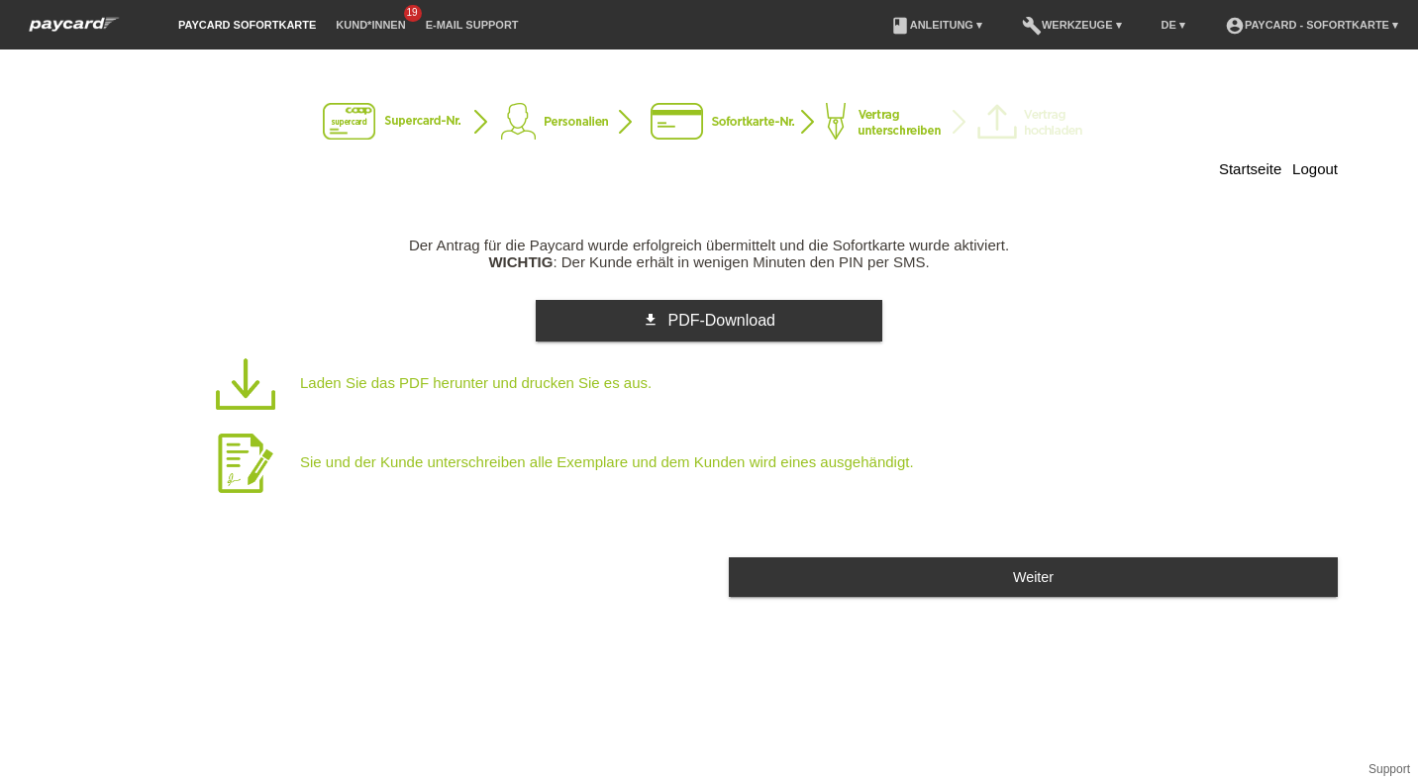
click at [1035, 605] on div "Weiter" at bounding box center [708, 578] width 1257 height 73
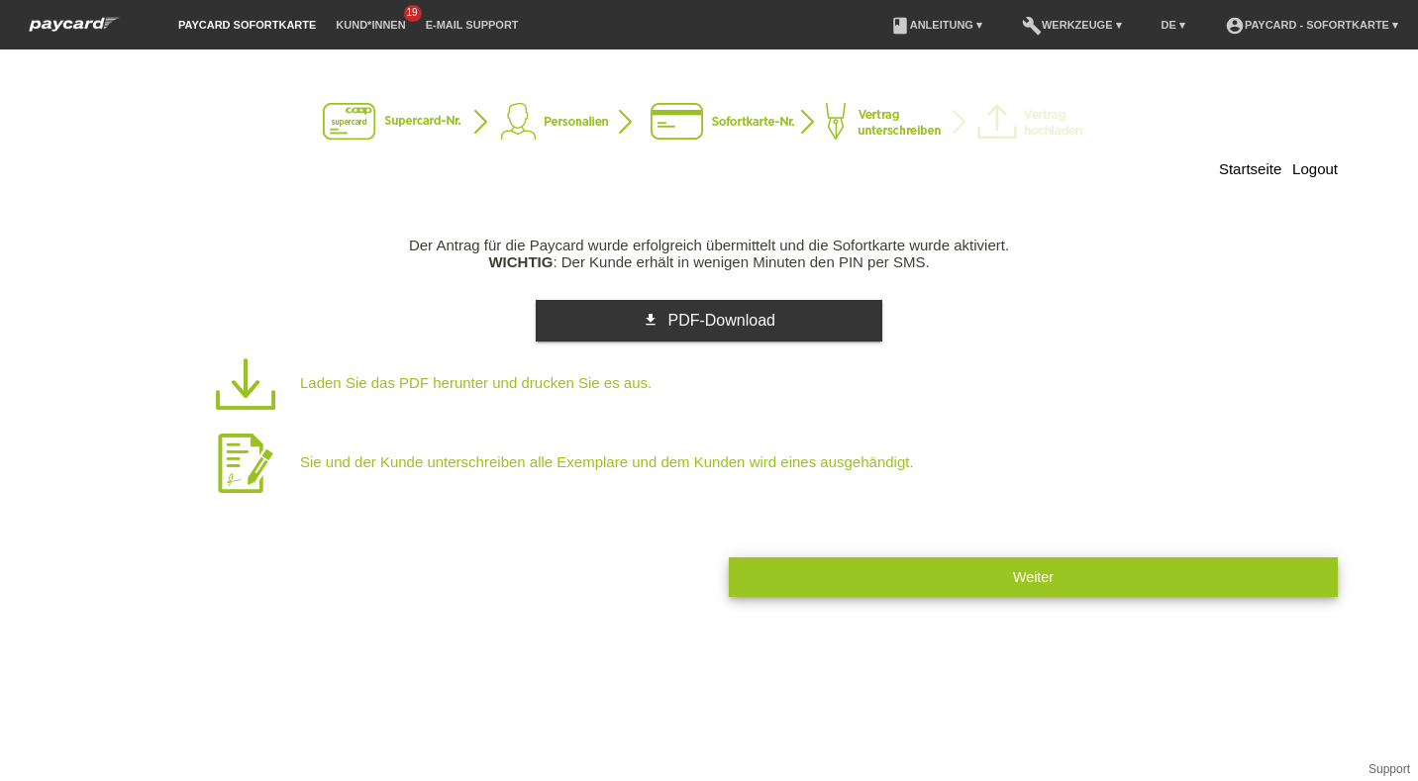
click at [1049, 576] on span "Weiter" at bounding box center [1033, 577] width 41 height 16
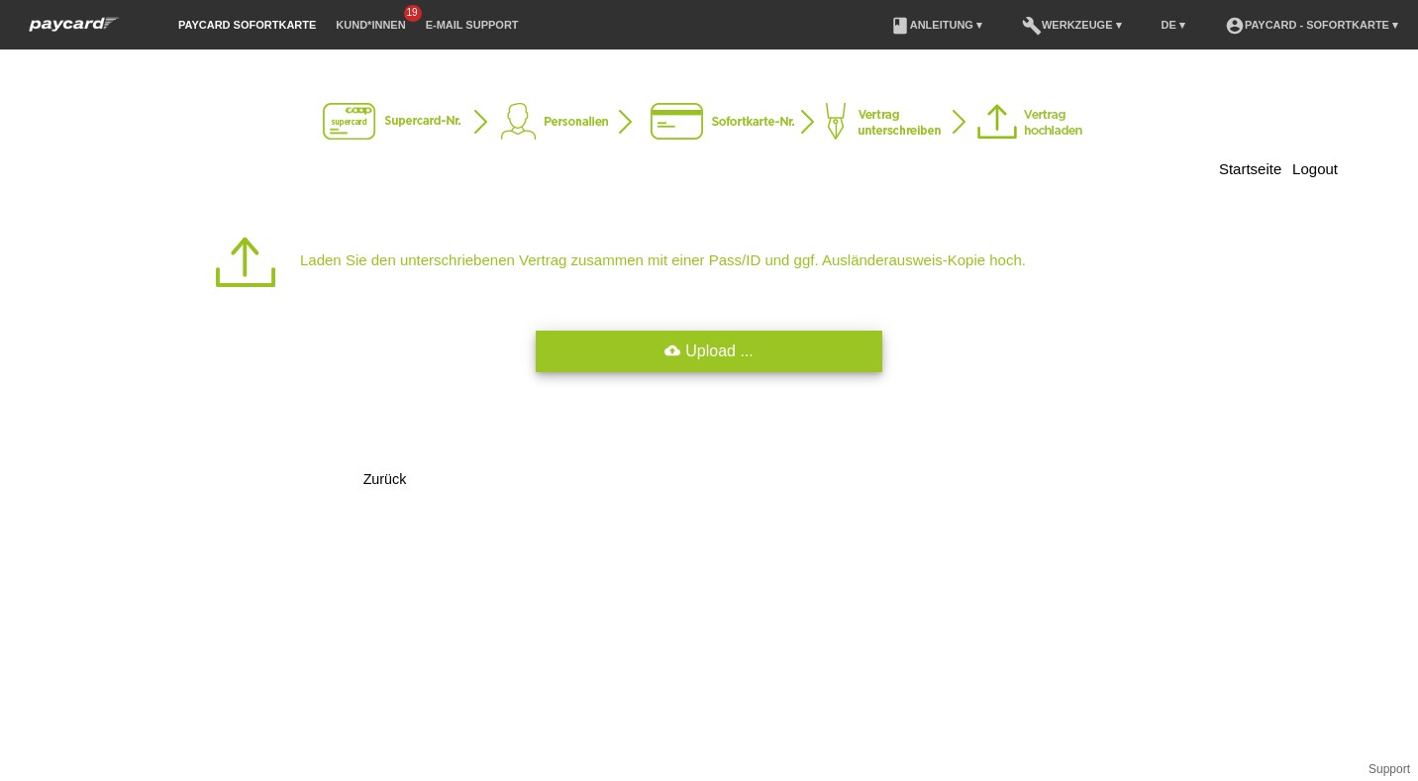
click at [711, 342] on link "cloud_upload Upload ..." at bounding box center [709, 352] width 346 height 42
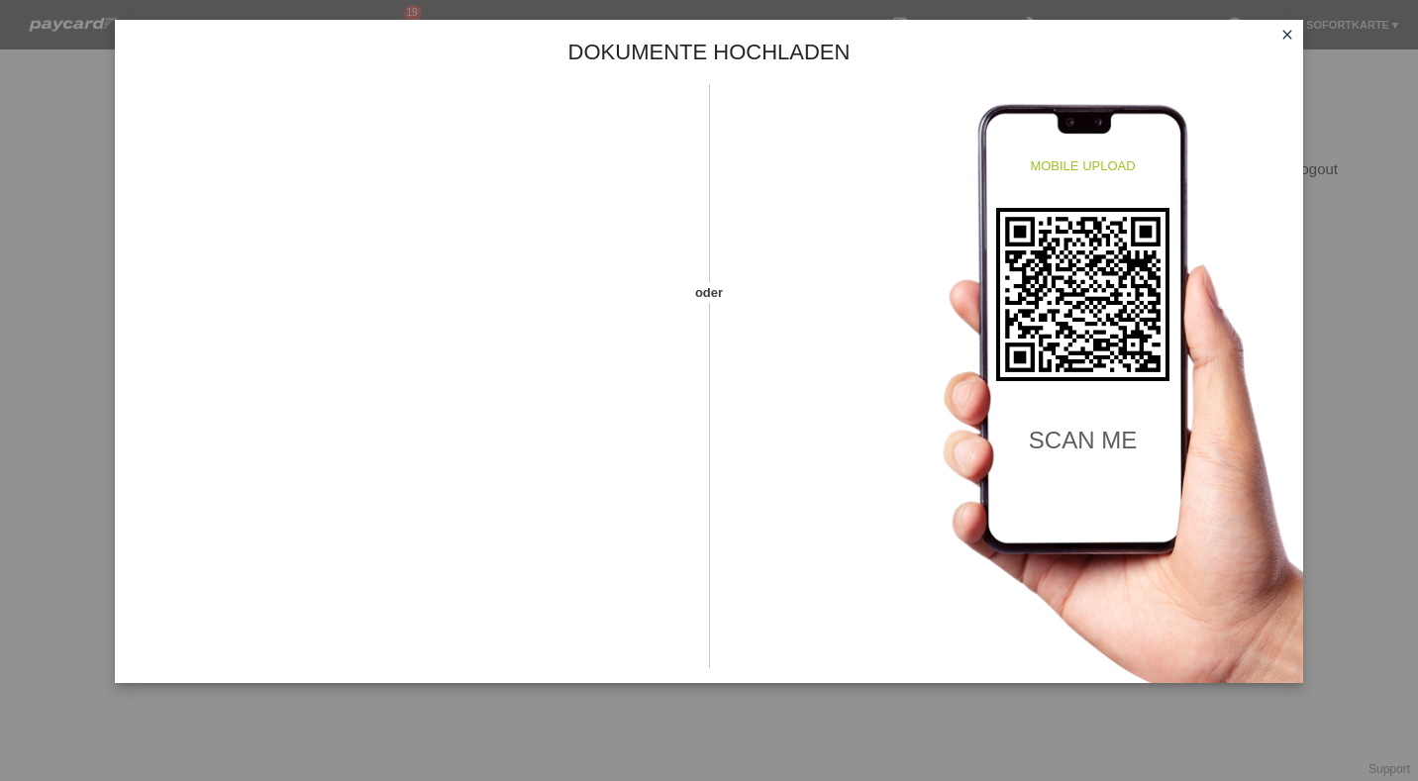
click at [1285, 36] on icon "close" at bounding box center [1287, 35] width 16 height 16
